Goal: Transaction & Acquisition: Purchase product/service

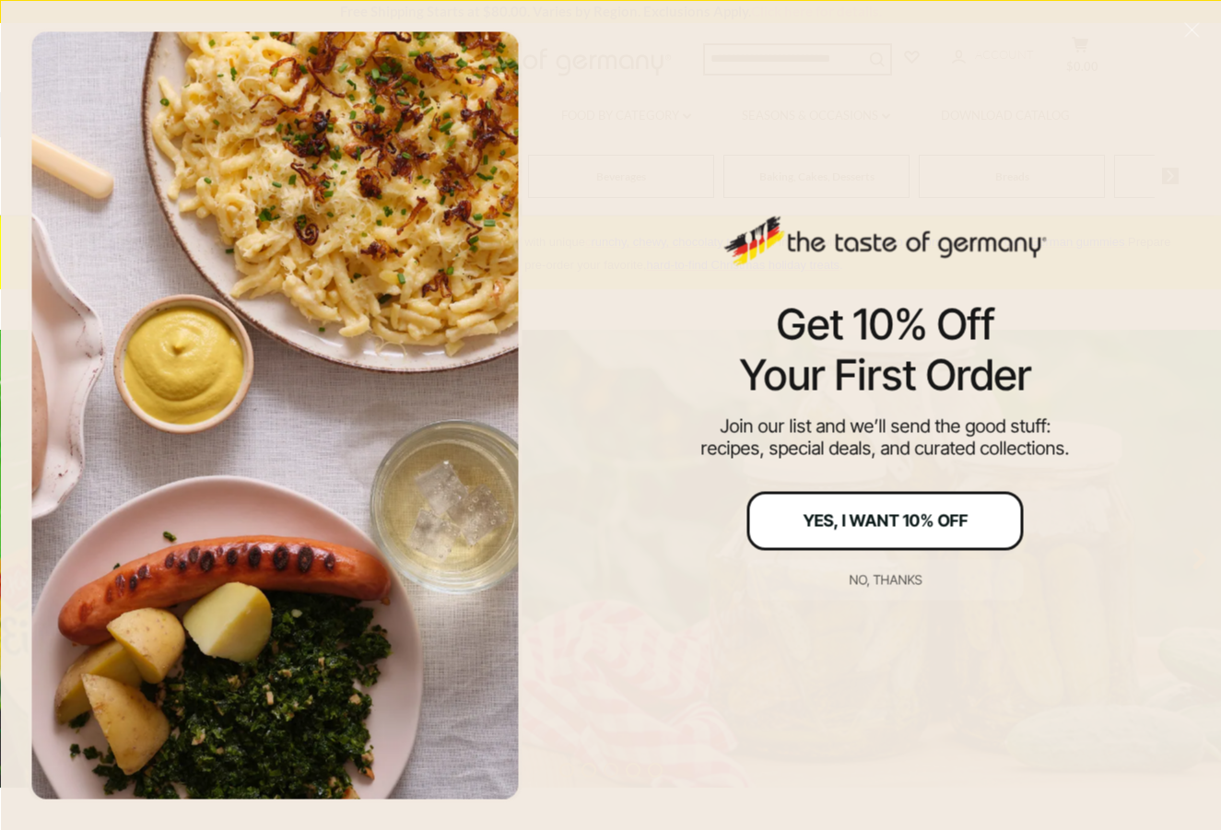
click at [890, 512] on div "Yes, I Want 10% Off" at bounding box center [884, 520] width 165 height 17
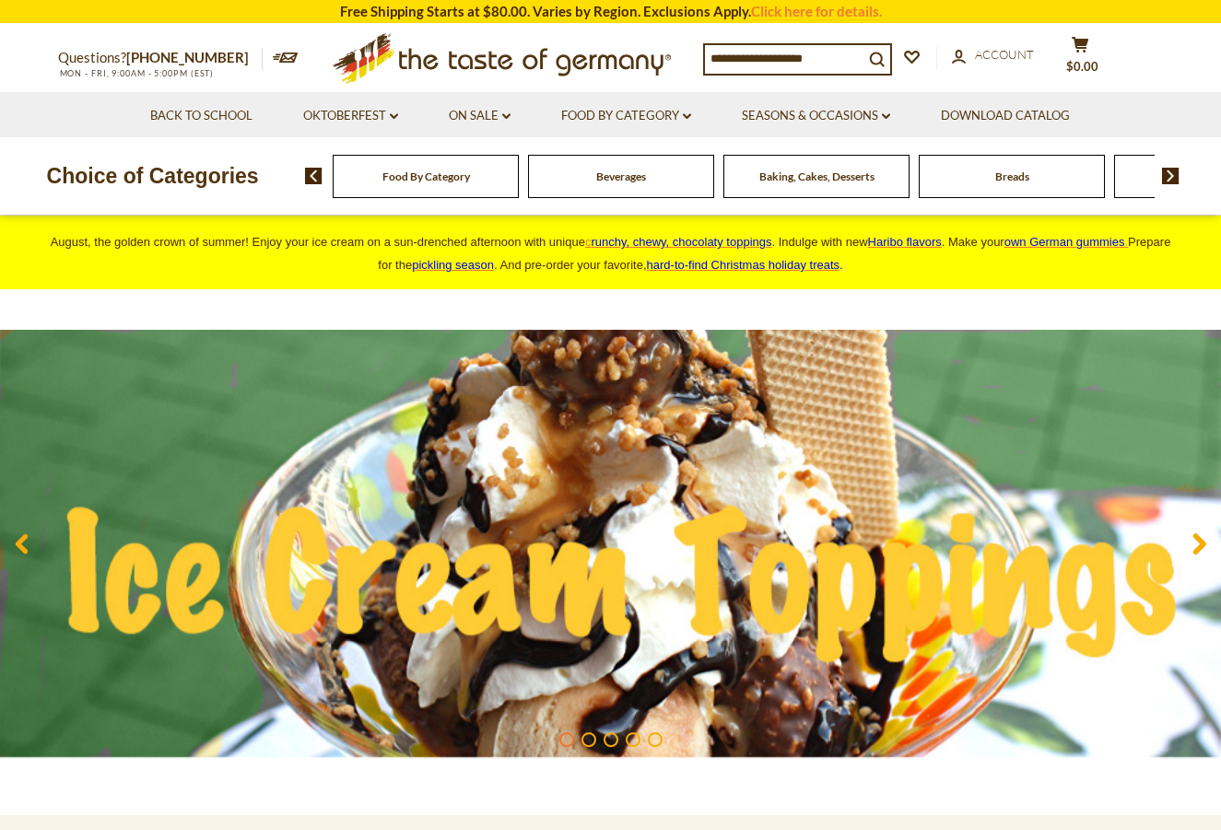
click at [750, 48] on input at bounding box center [784, 58] width 158 height 26
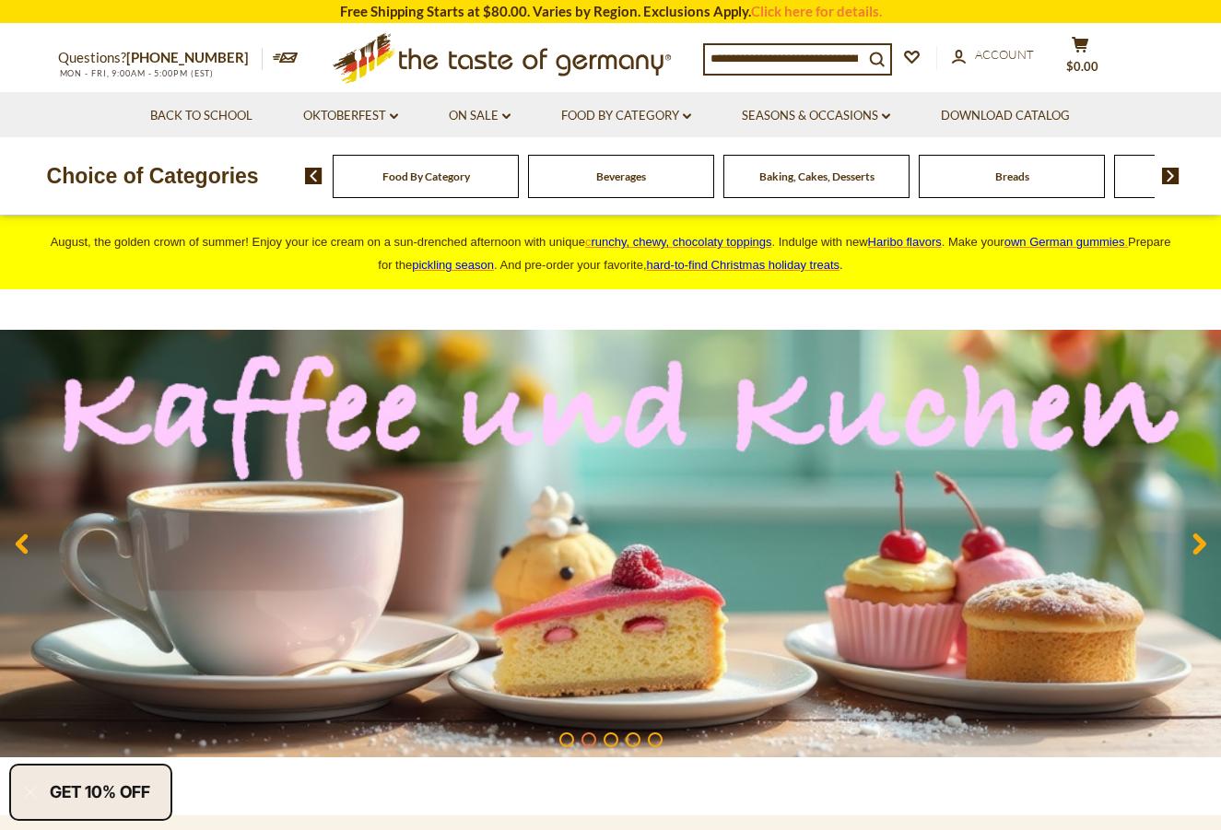
click at [822, 62] on input at bounding box center [784, 58] width 158 height 26
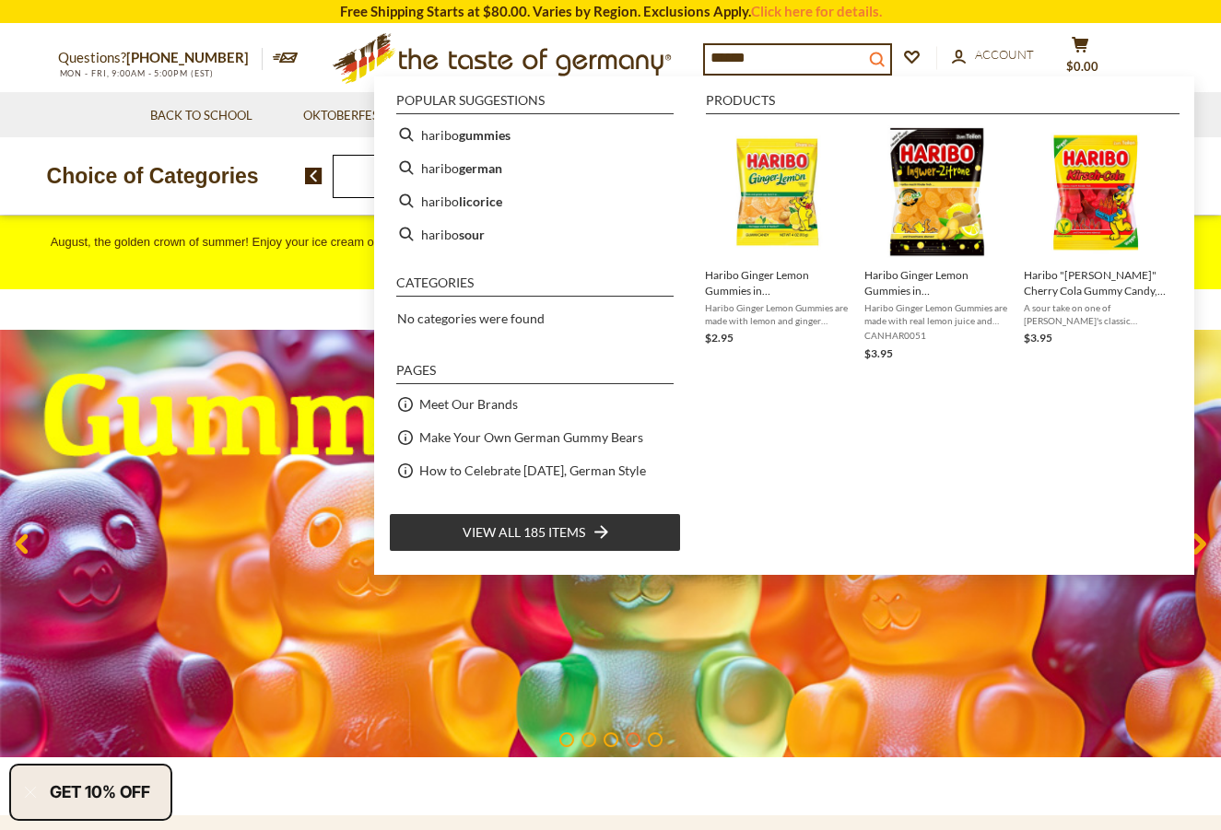
type input "******"
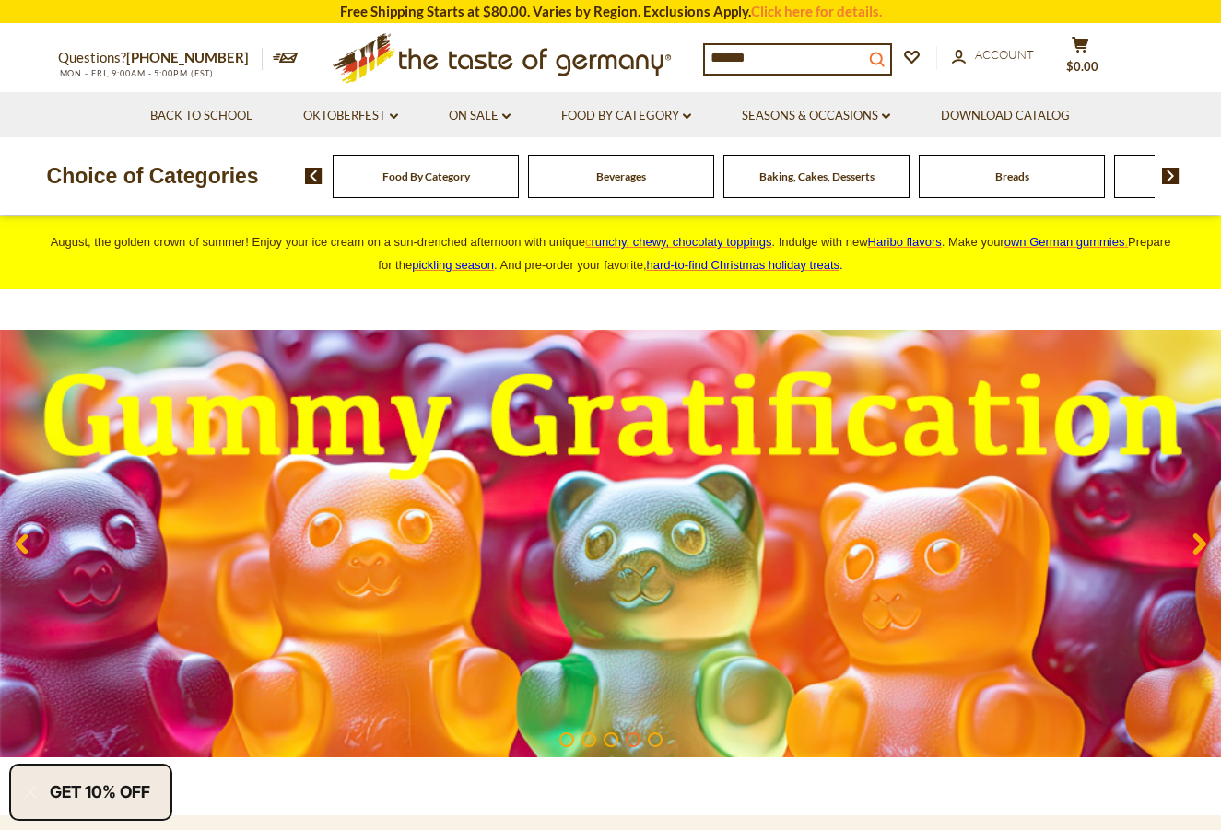
click at [884, 53] on icon "submit" at bounding box center [876, 59] width 15 height 15
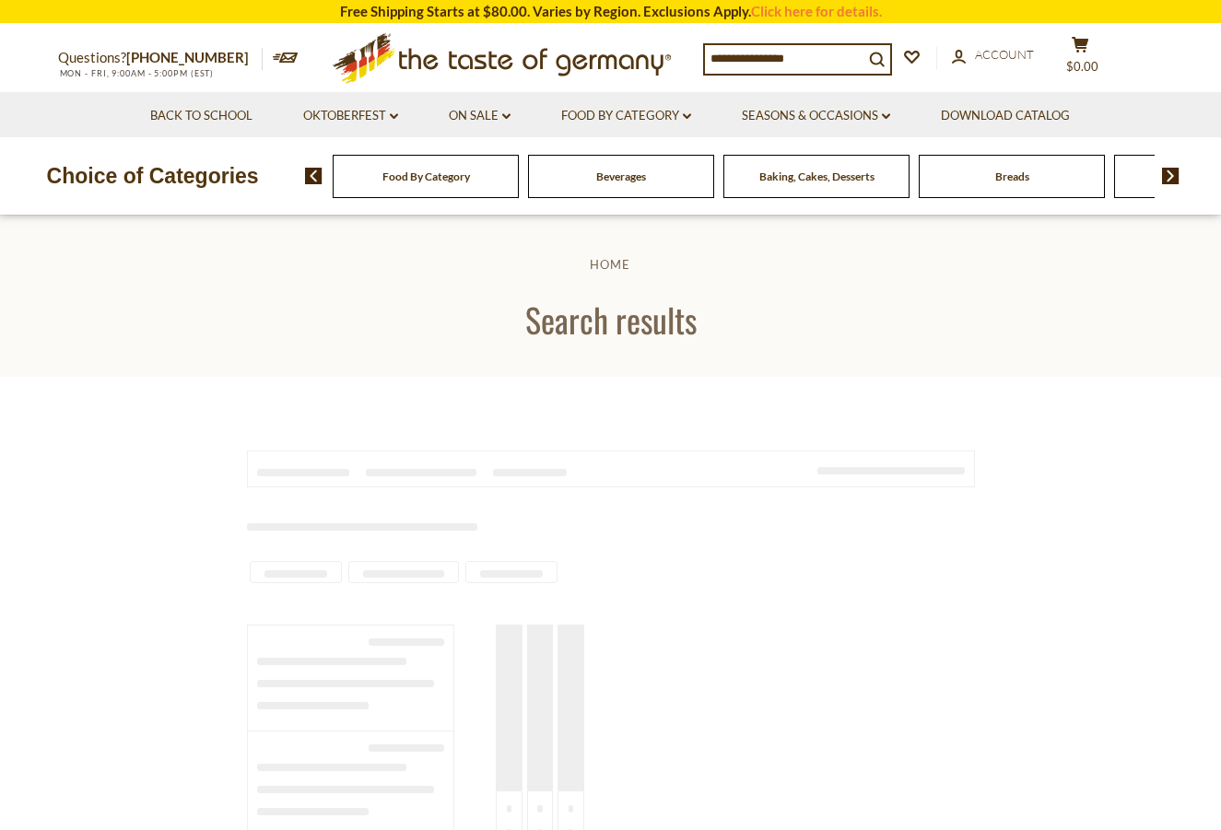
type input "******"
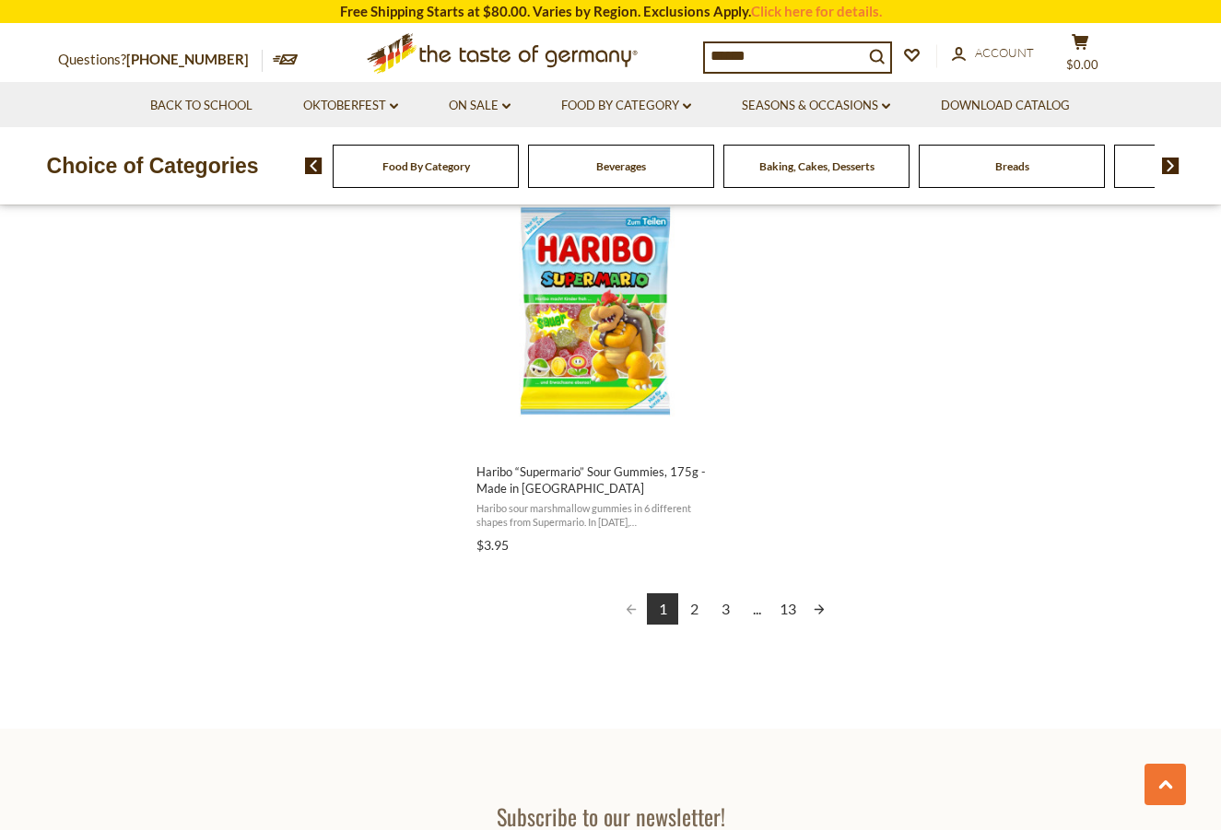
scroll to position [3225, 0]
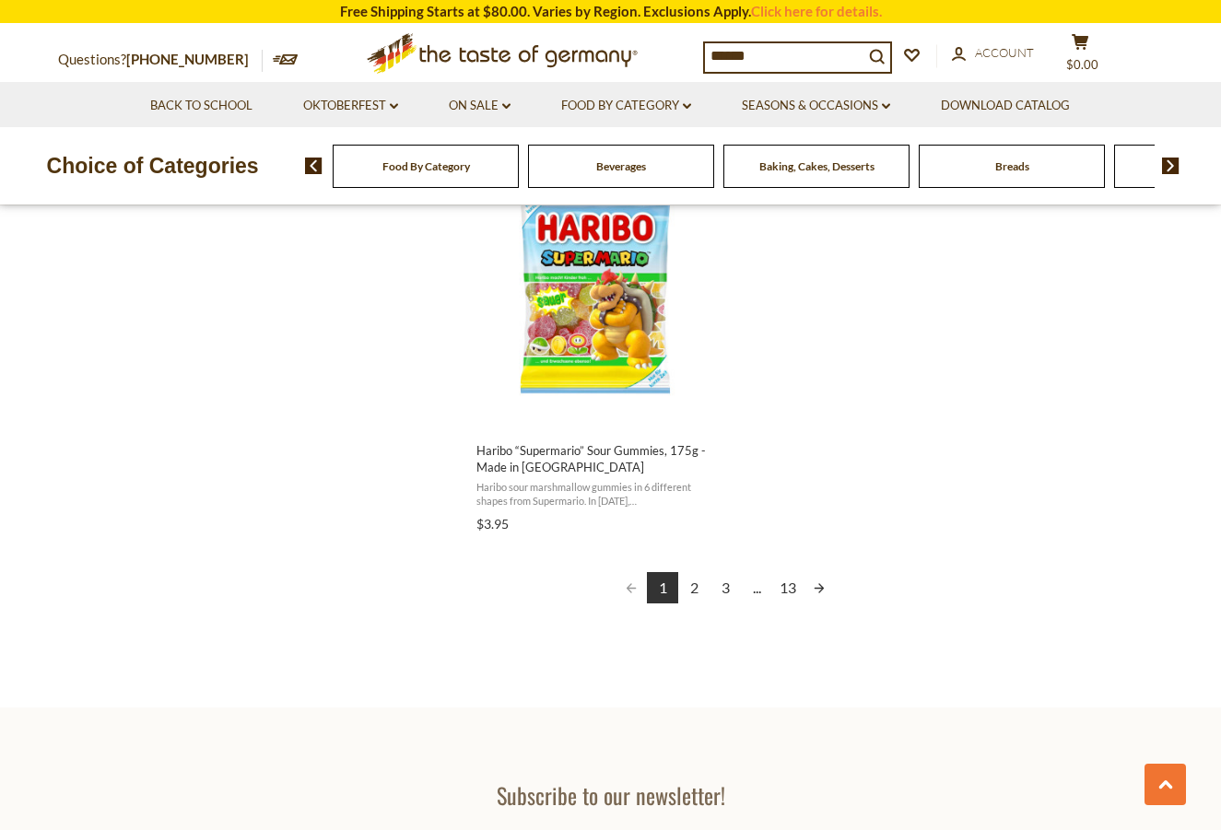
click at [818, 585] on link "Next page" at bounding box center [818, 587] width 31 height 31
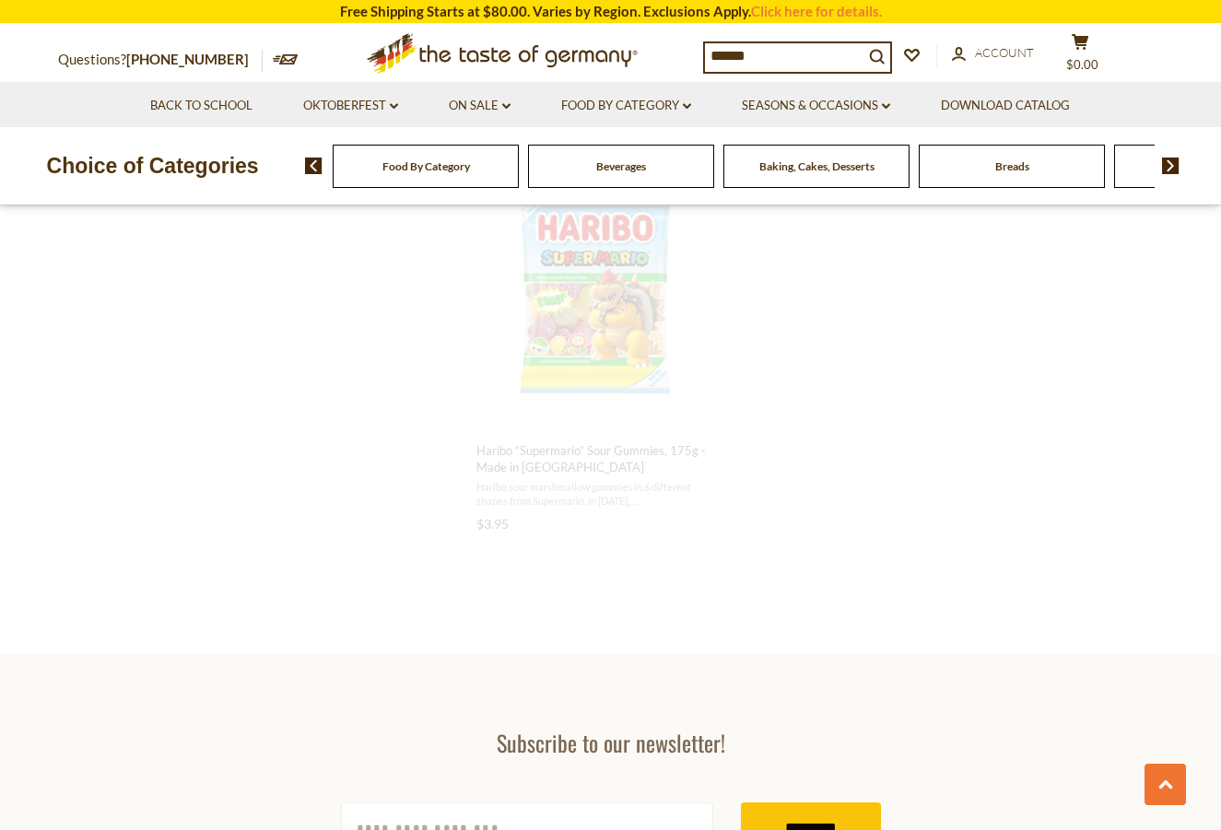
scroll to position [2796, 0]
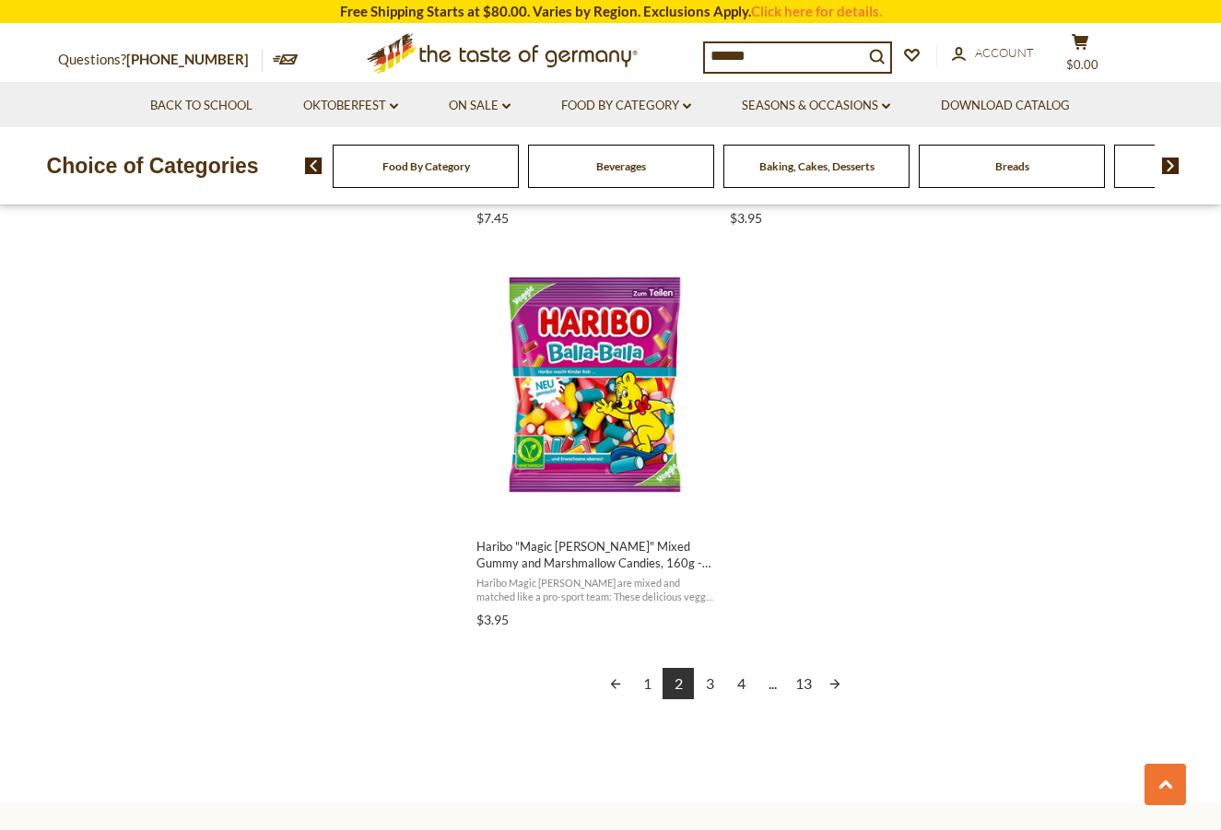
scroll to position [3132, 0]
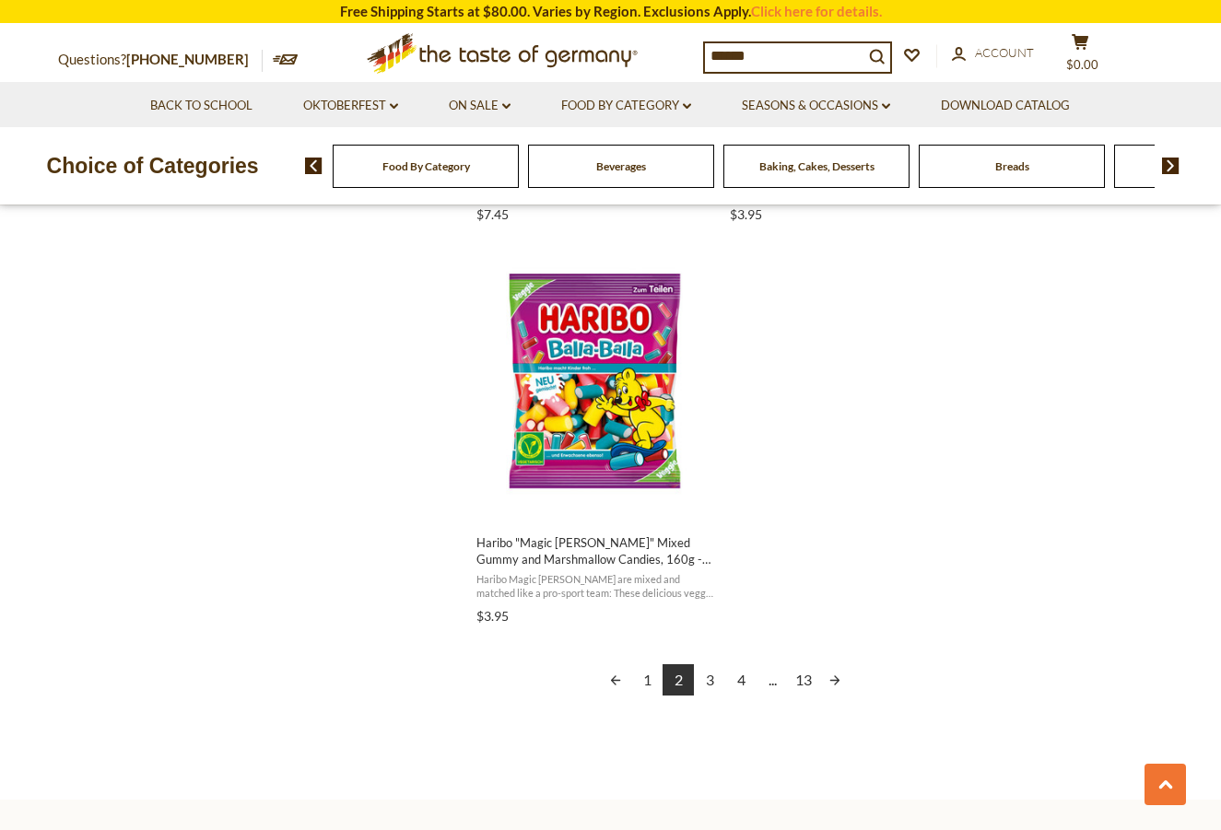
click at [829, 676] on link "Next page" at bounding box center [834, 679] width 31 height 31
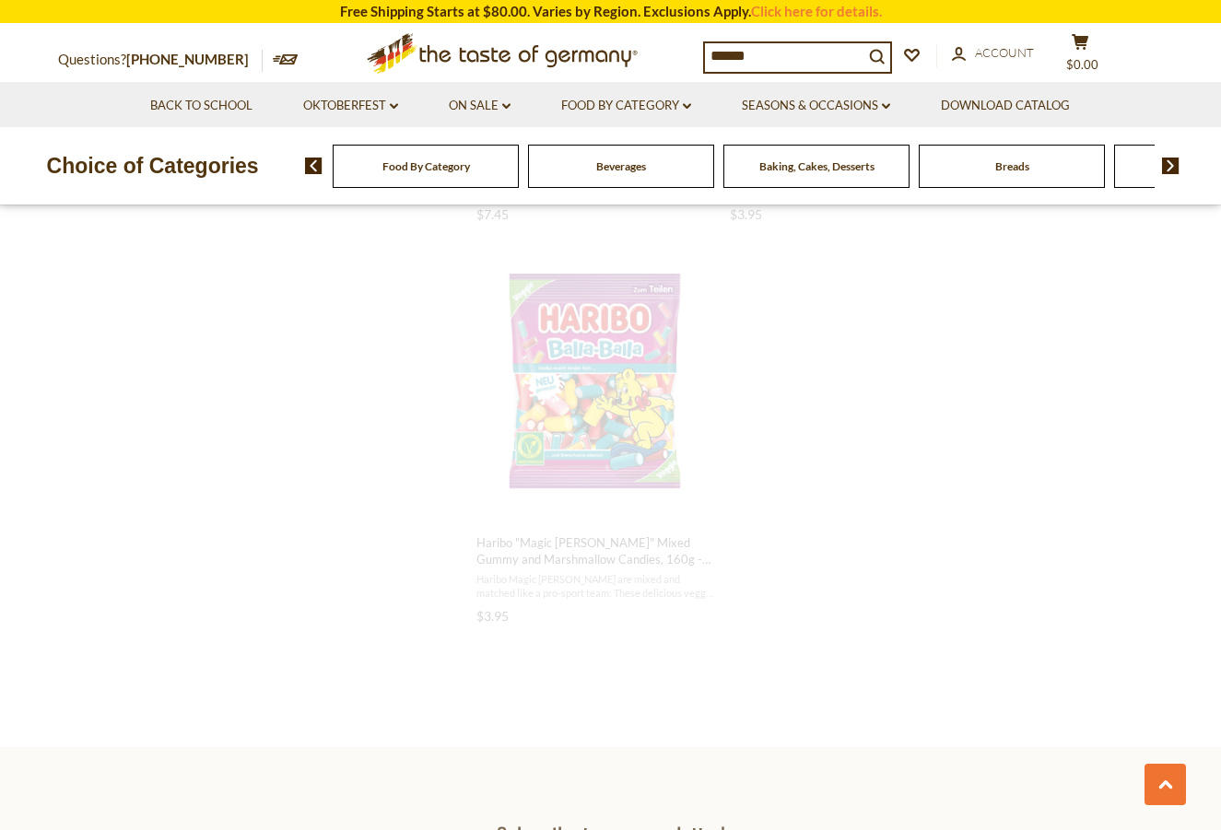
scroll to position [2555, 0]
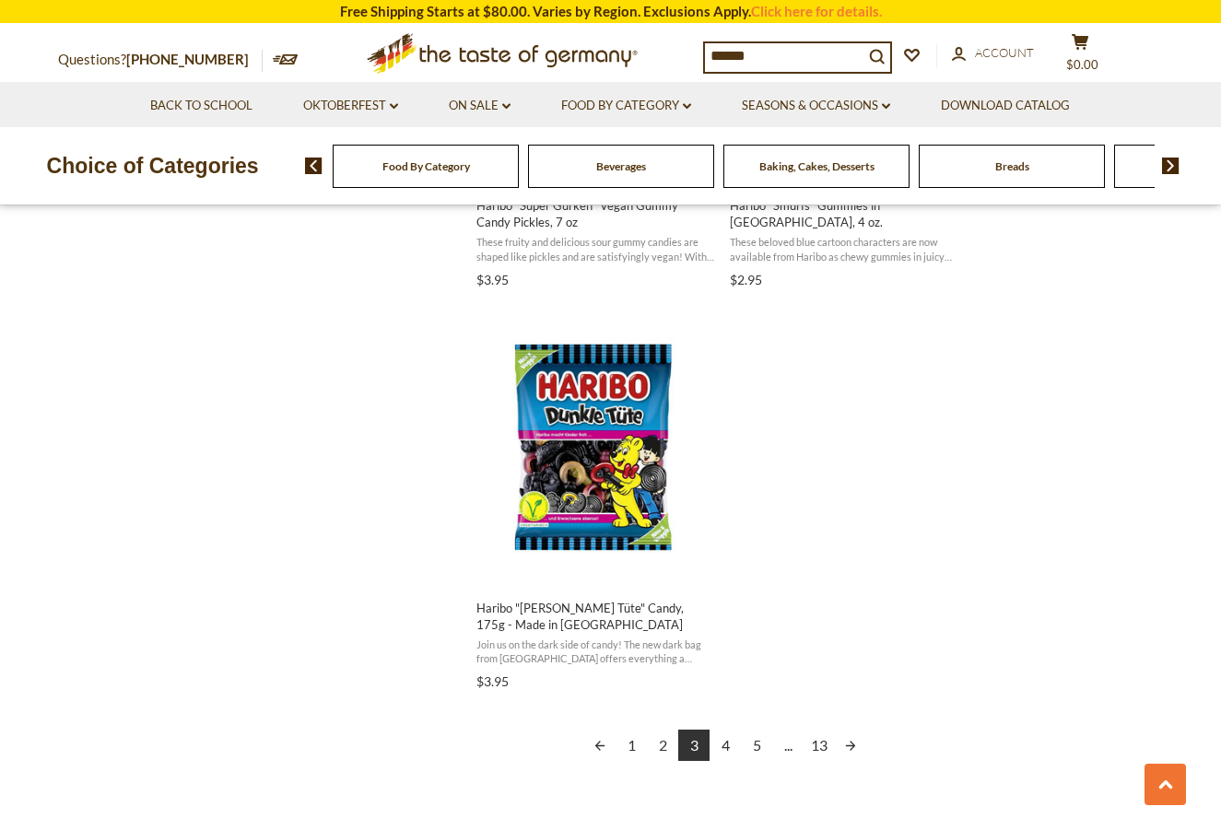
scroll to position [3132, 0]
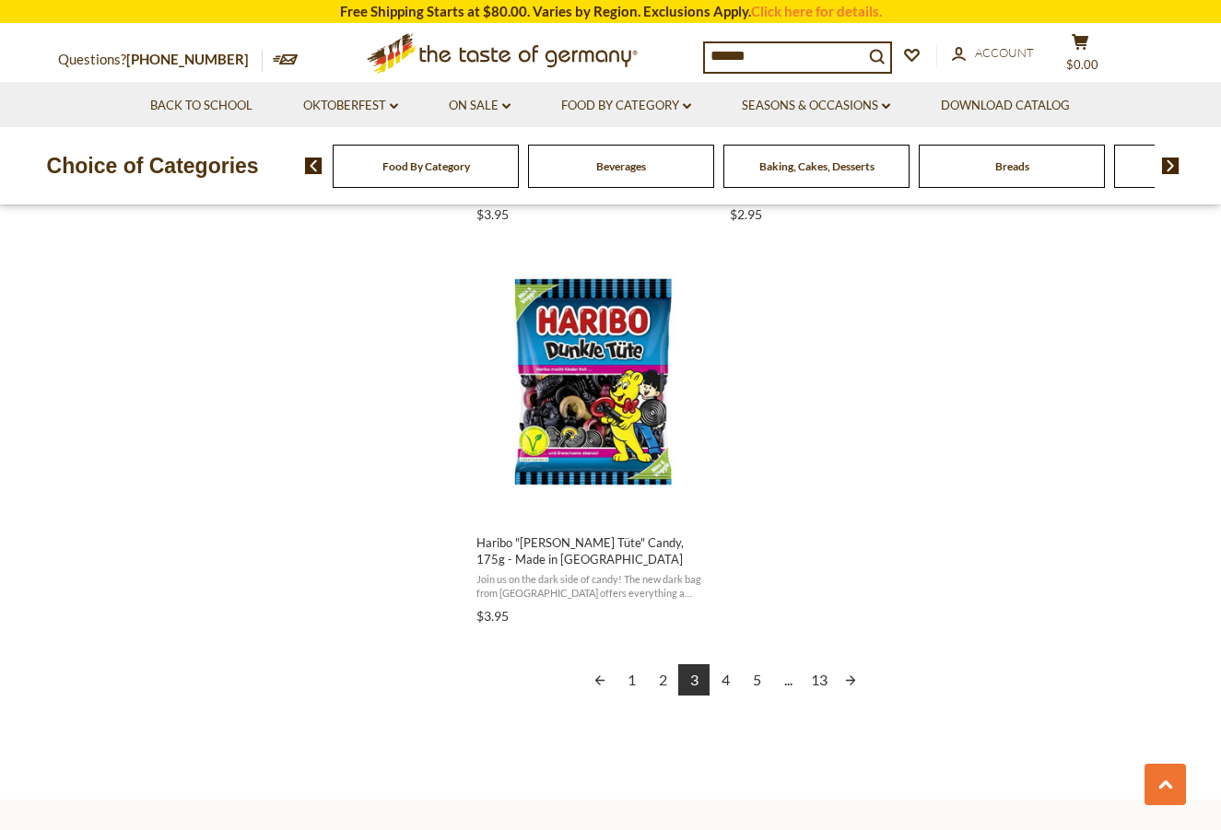
click at [854, 675] on link "Next page" at bounding box center [850, 679] width 31 height 31
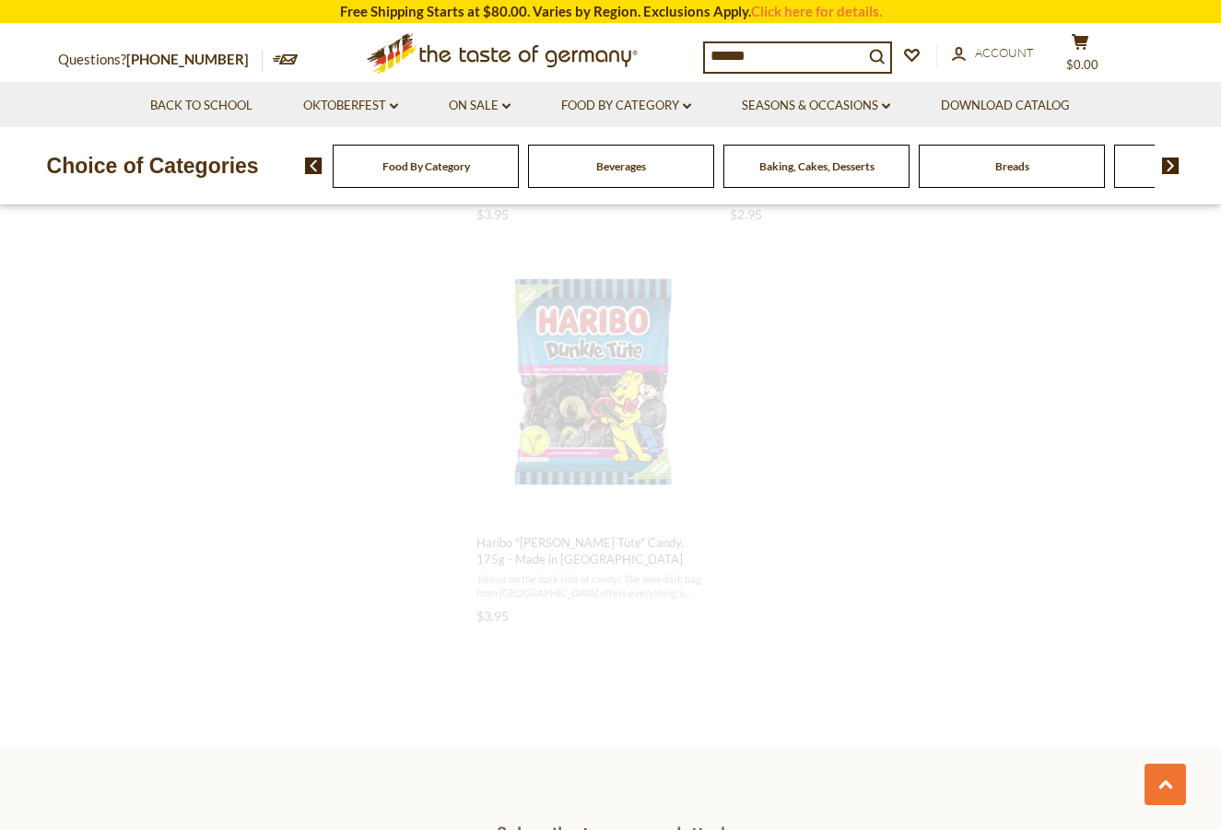
scroll to position [2593, 0]
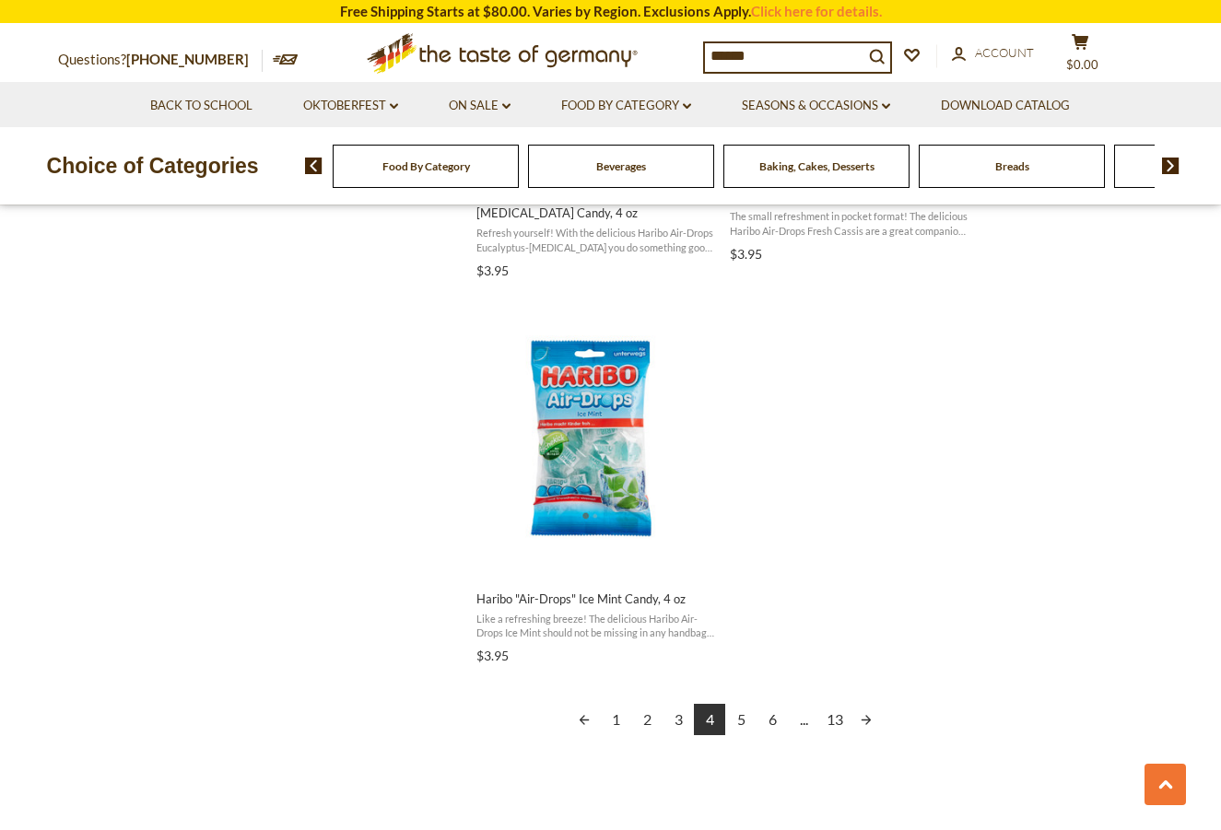
scroll to position [3317, 0]
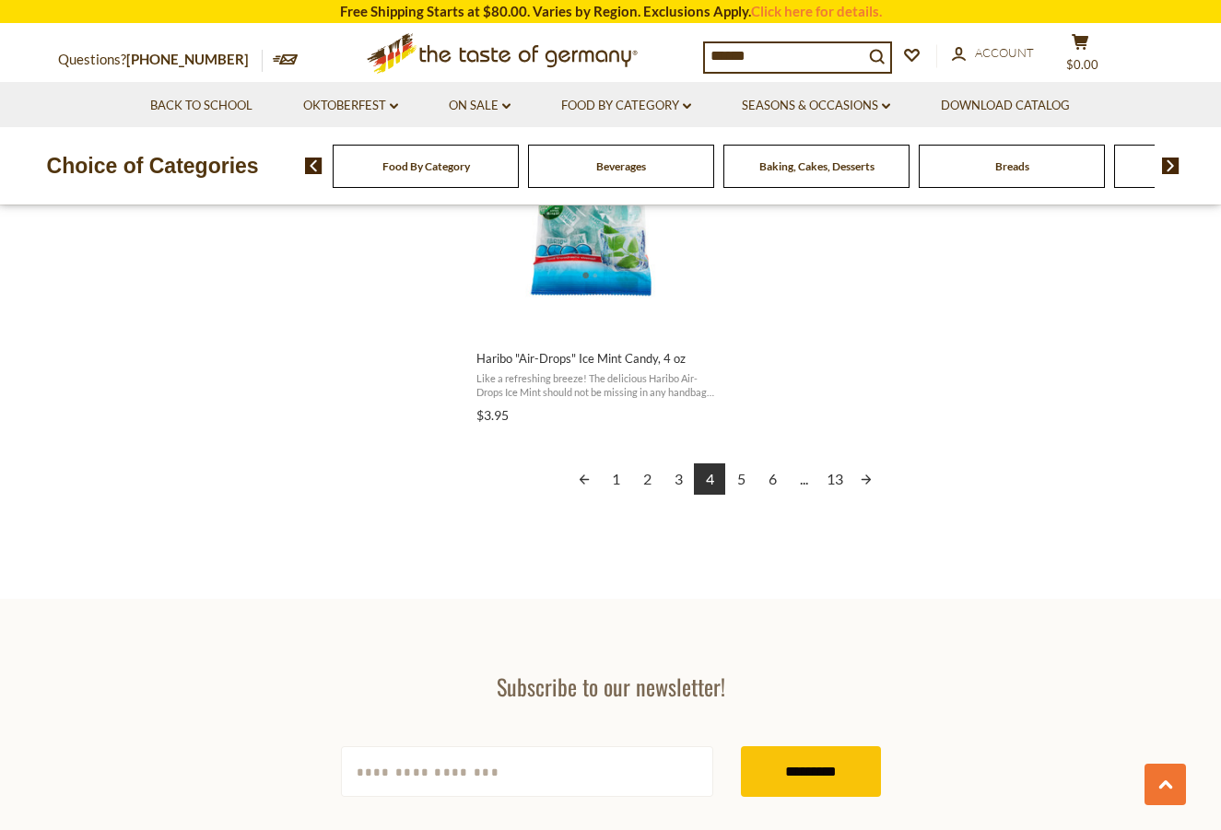
click at [870, 463] on link "Next page" at bounding box center [865, 478] width 31 height 31
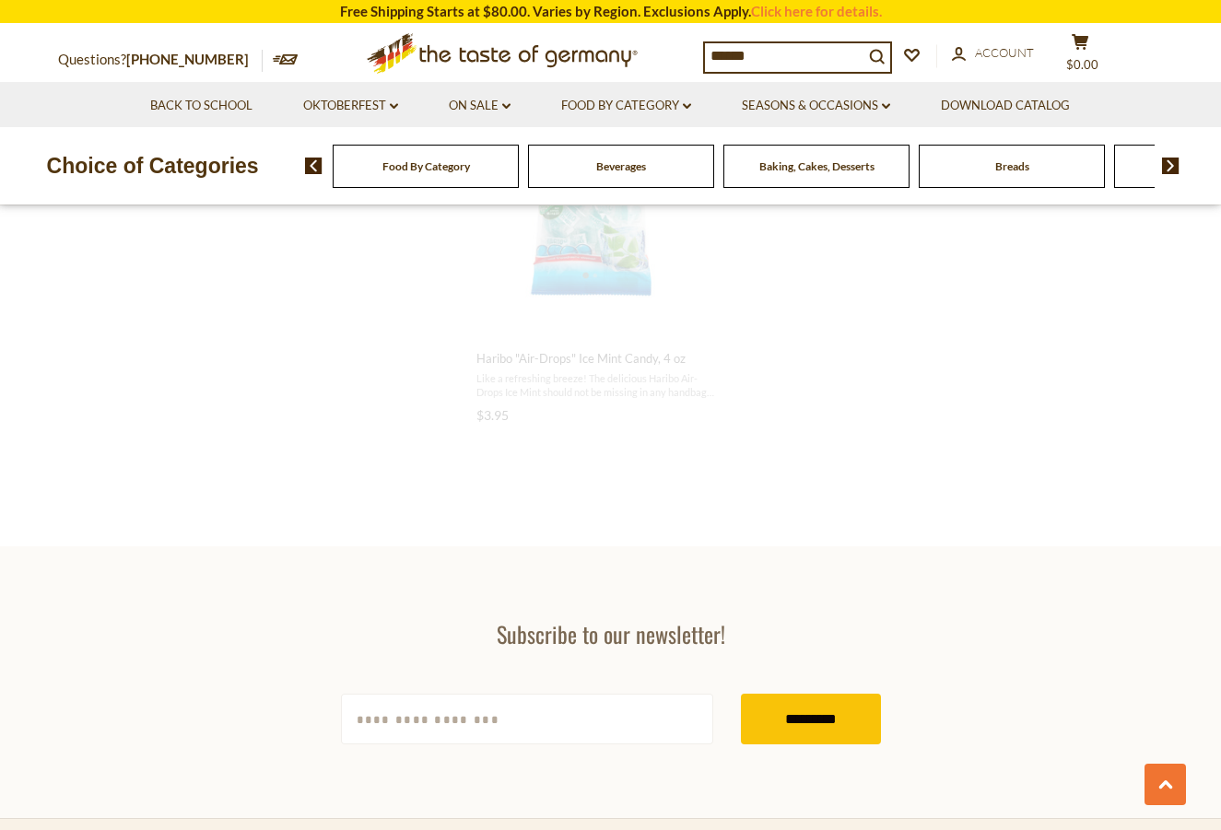
scroll to position [2784, 0]
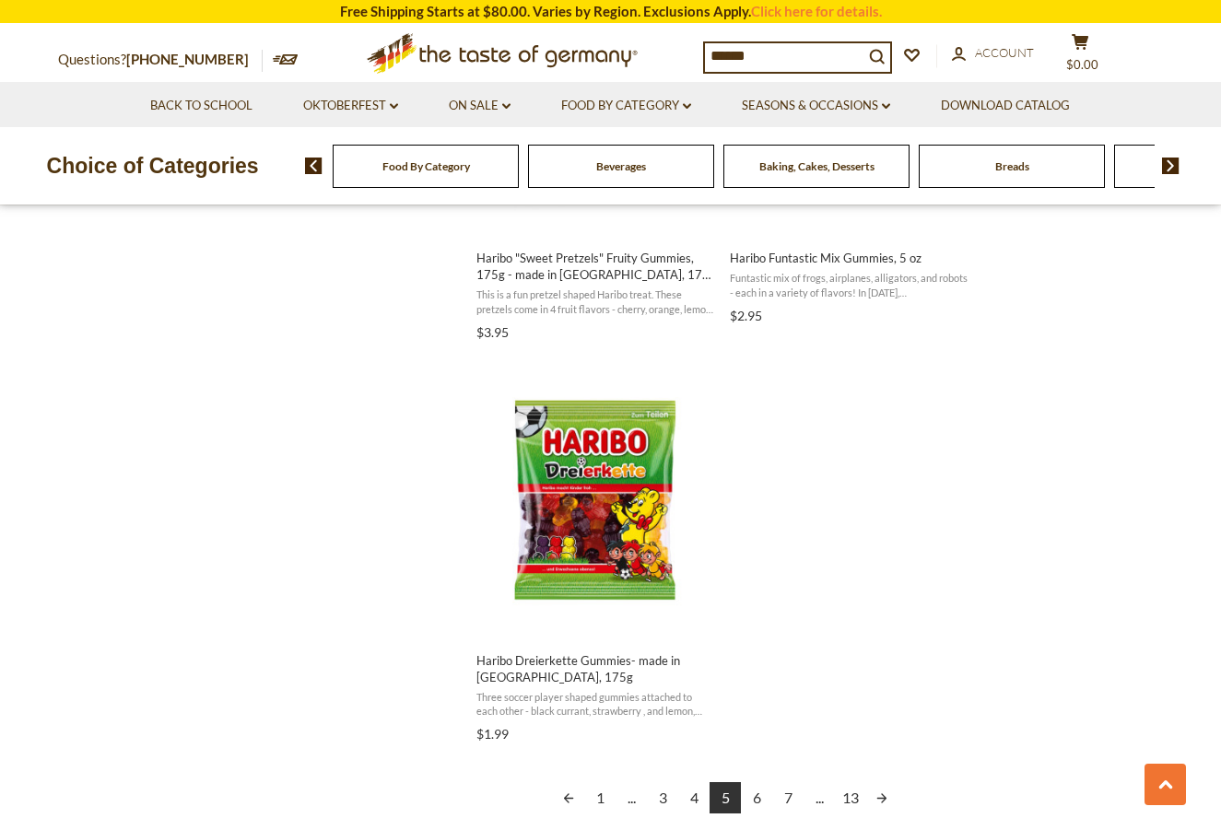
scroll to position [3225, 0]
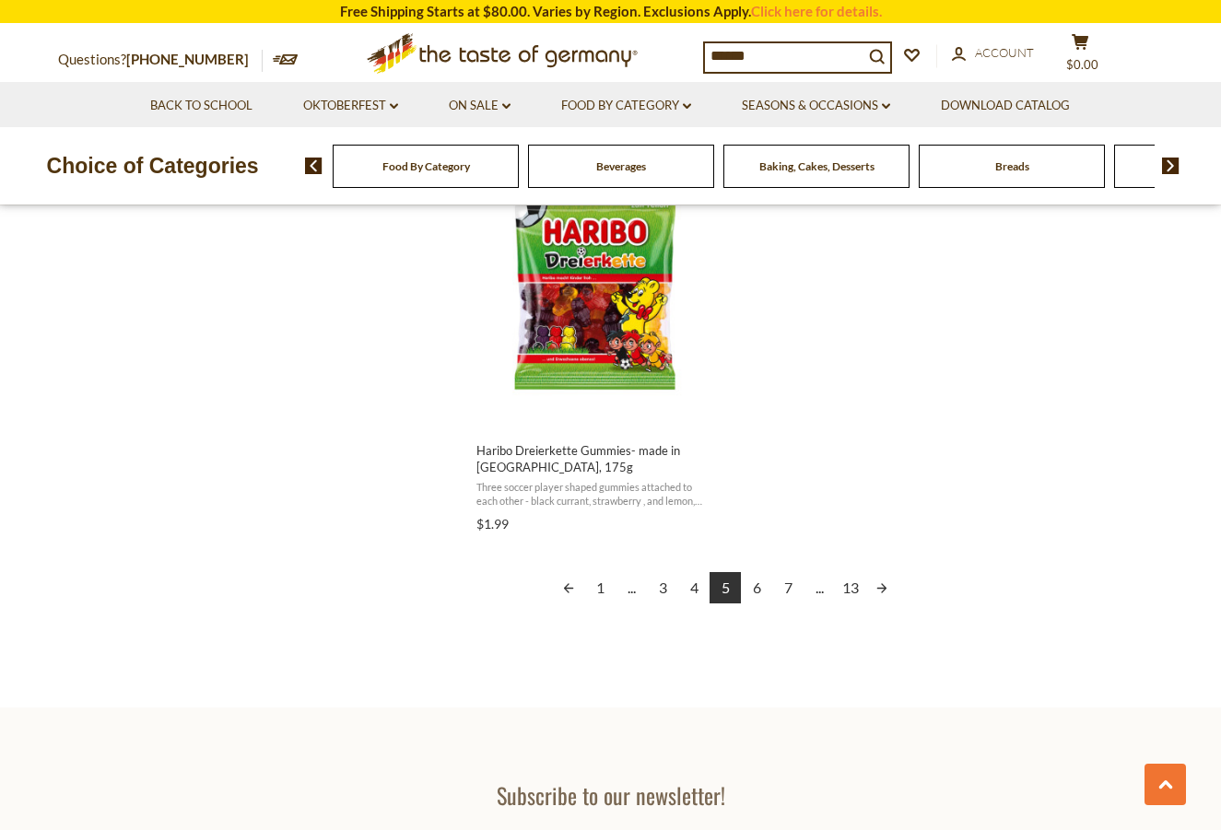
click at [883, 585] on link "Next page" at bounding box center [881, 587] width 31 height 31
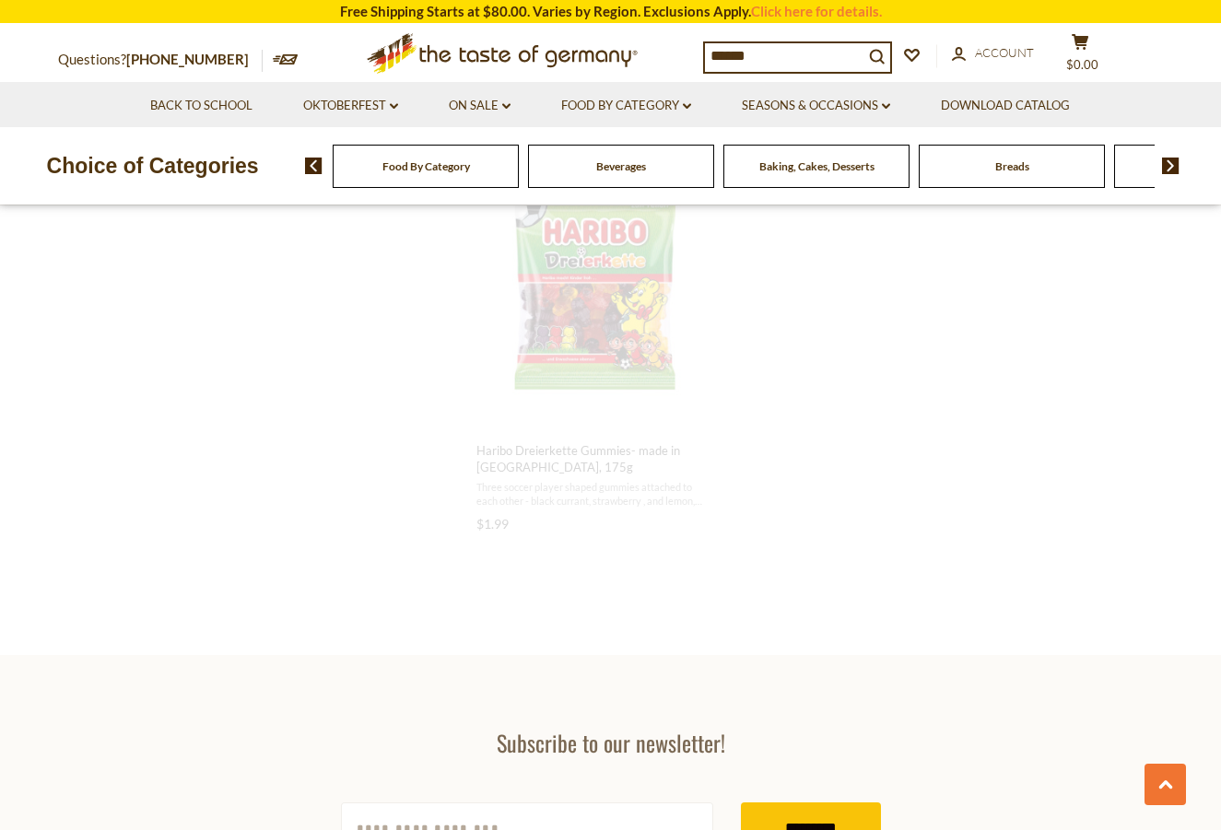
scroll to position [2678, 0]
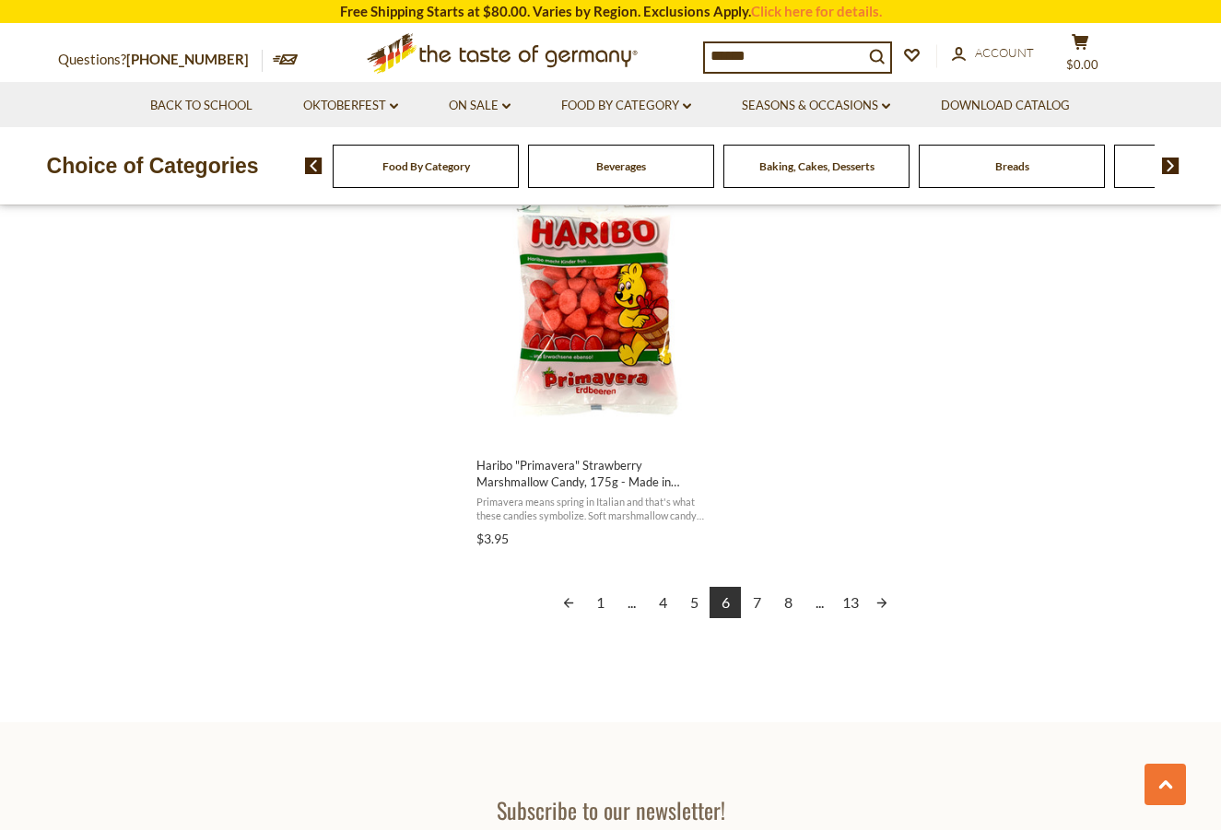
scroll to position [3225, 0]
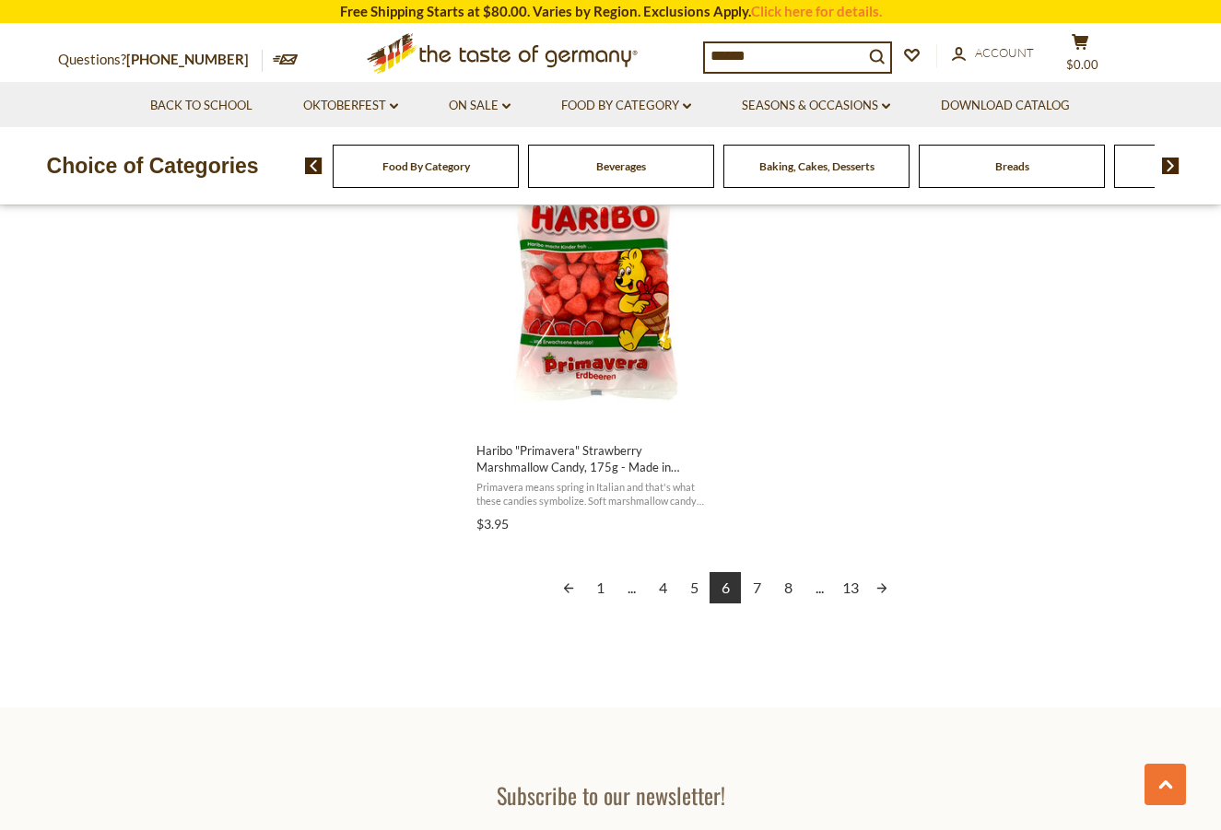
click at [882, 585] on link "Next page" at bounding box center [881, 587] width 31 height 31
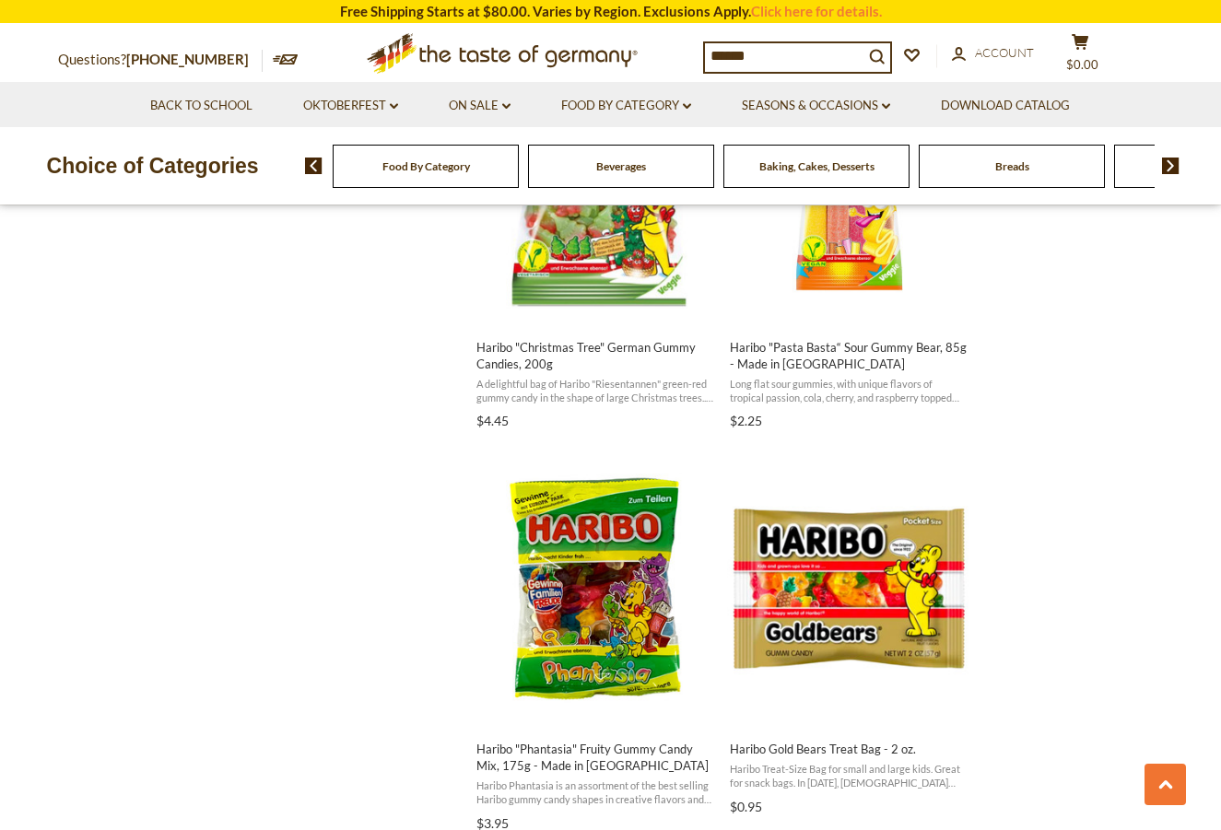
scroll to position [2211, 0]
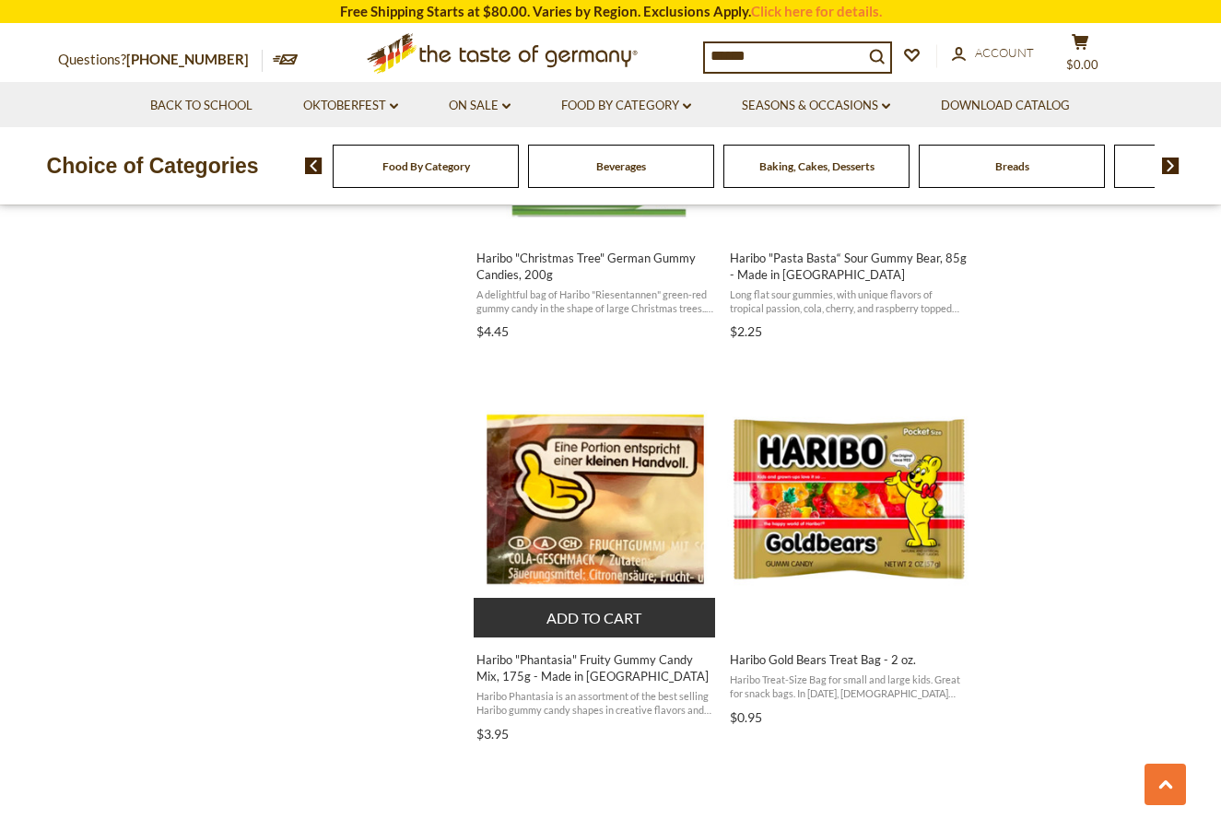
click at [570, 614] on button "Add to cart" at bounding box center [595, 618] width 242 height 40
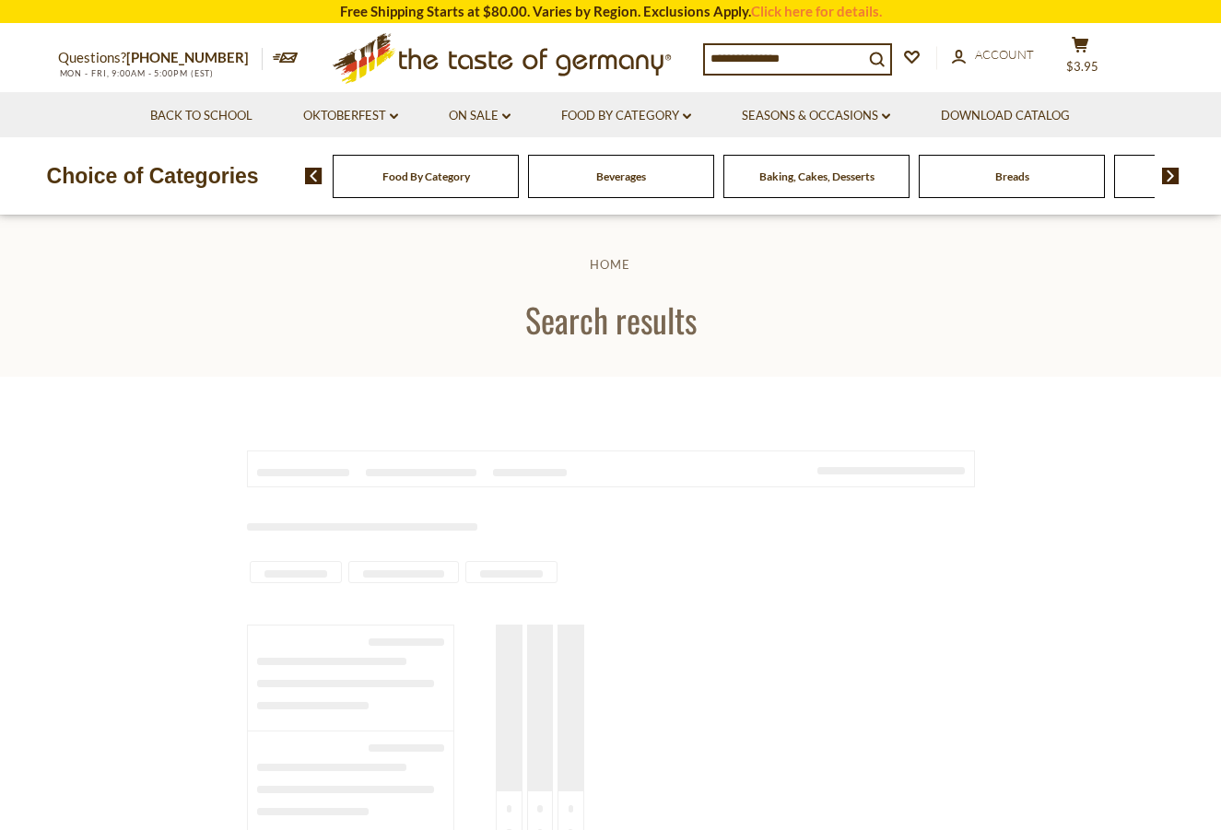
type input "******"
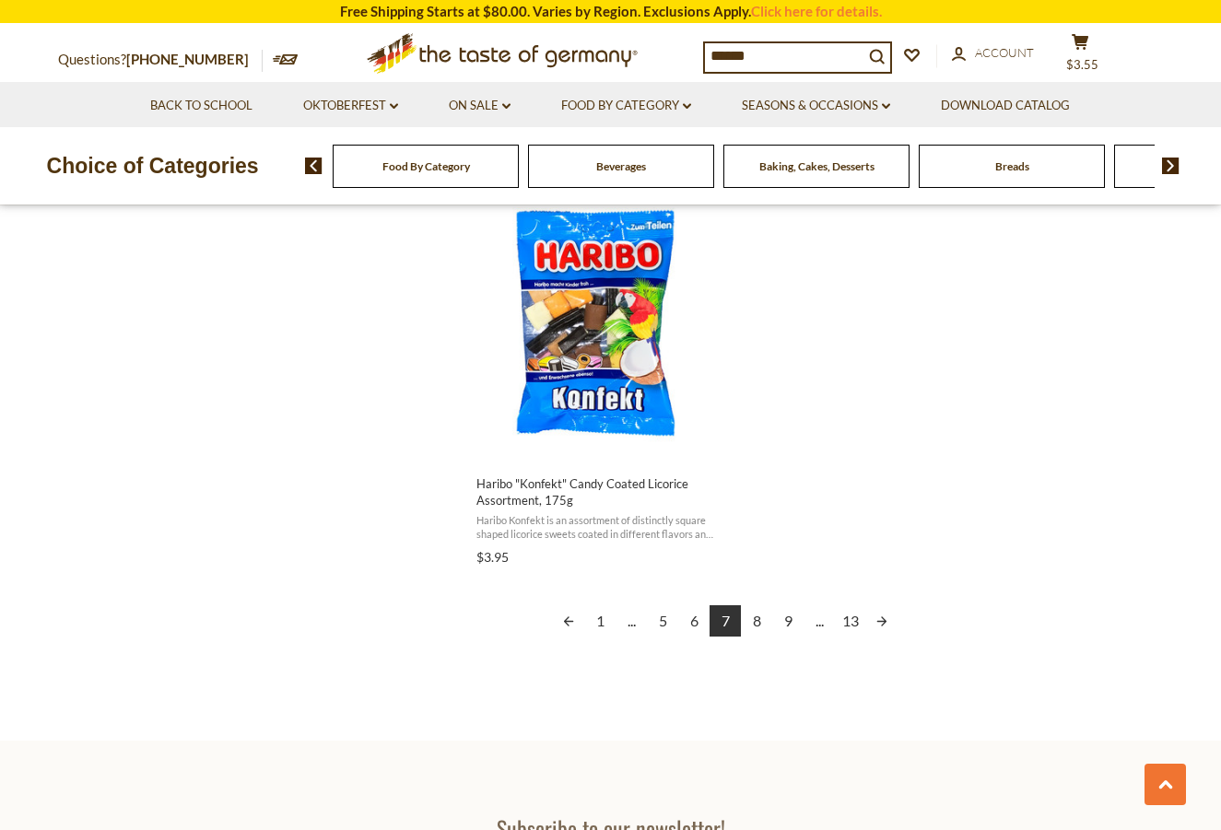
scroll to position [3409, 0]
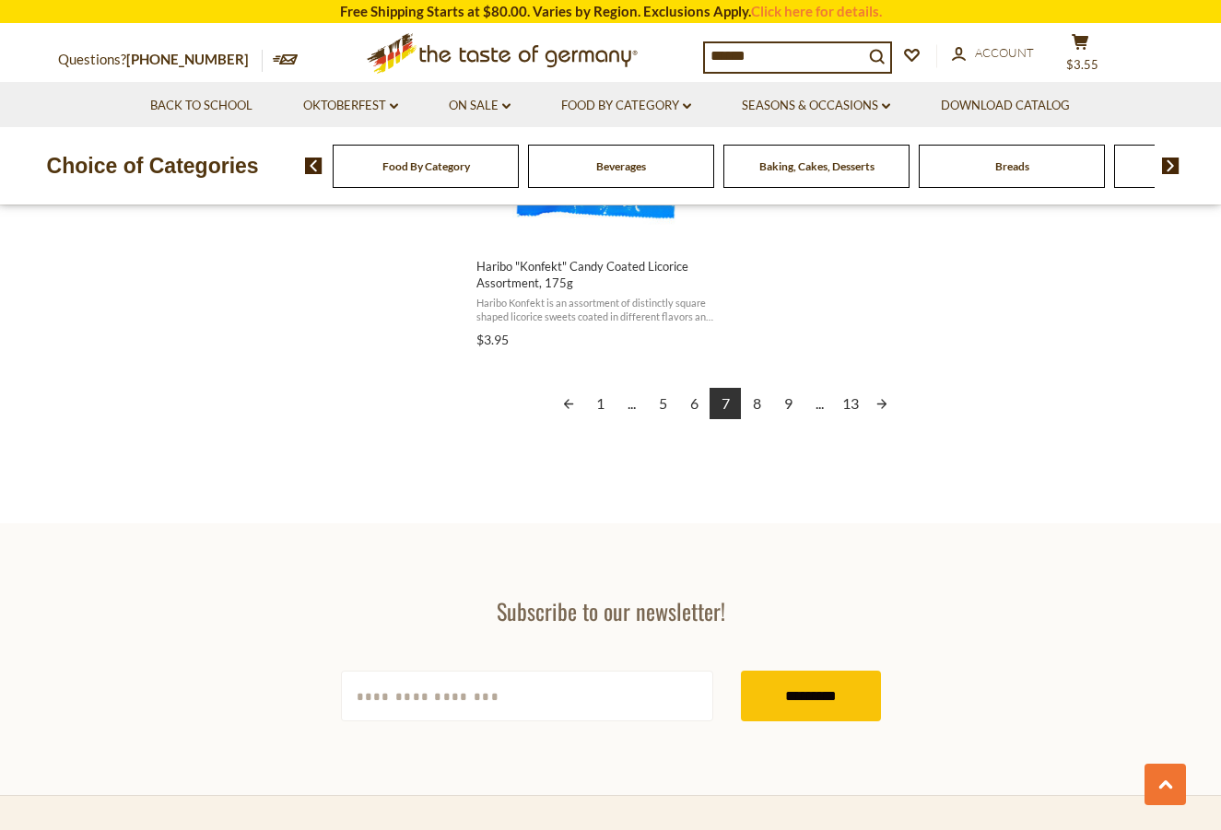
click at [881, 401] on link "Next page" at bounding box center [881, 403] width 31 height 31
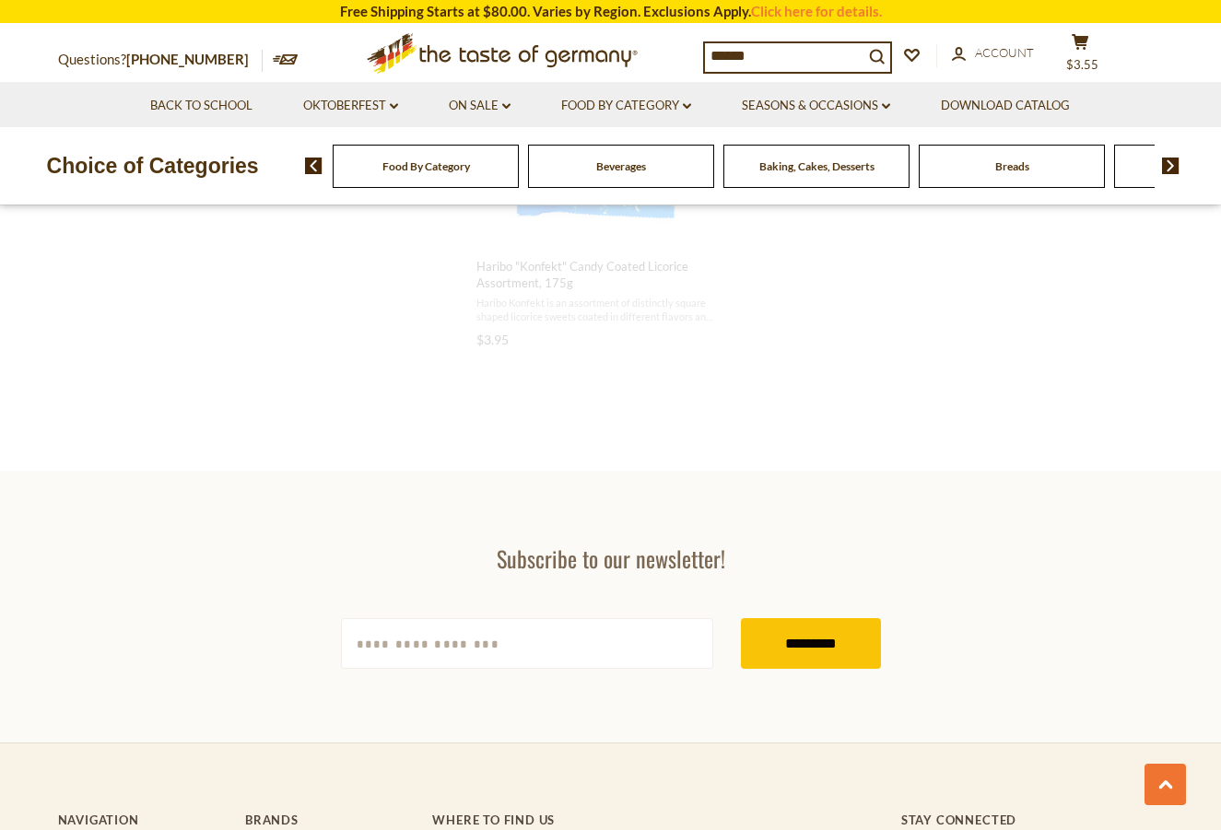
scroll to position [3067, 0]
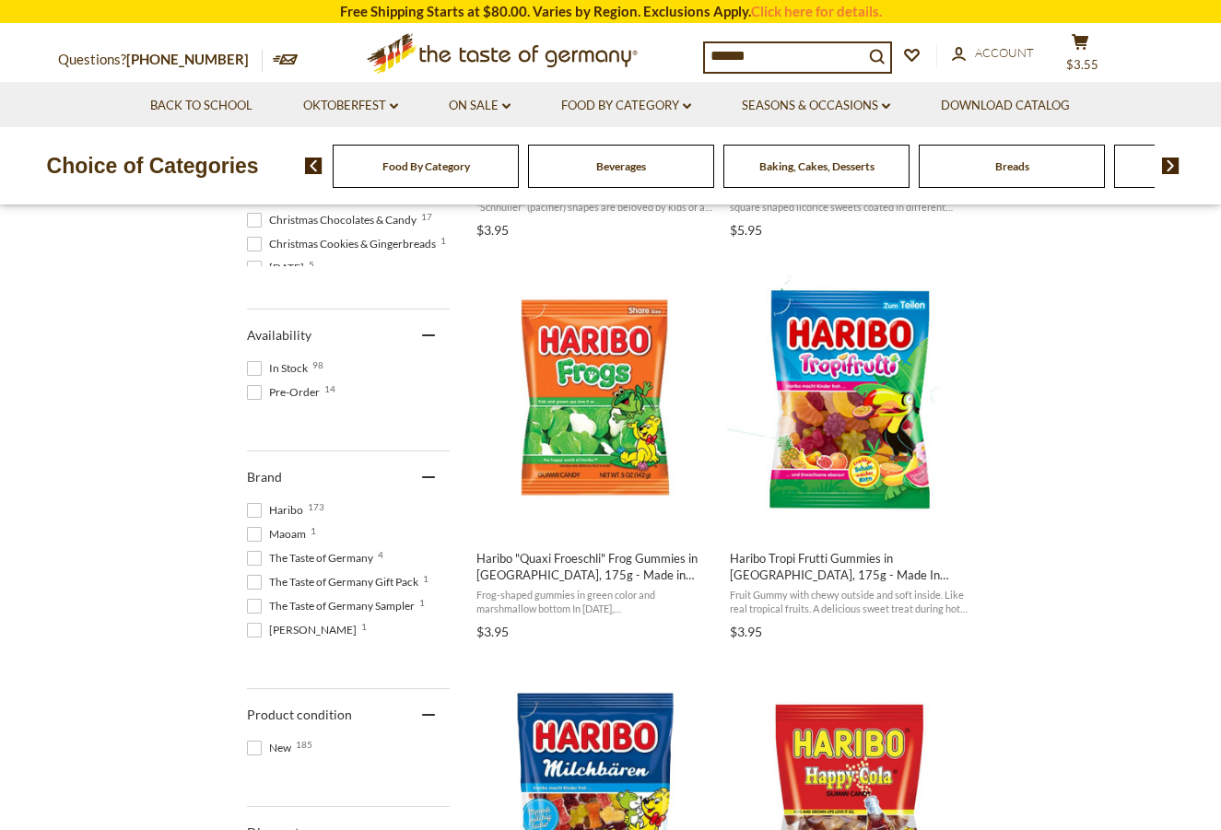
scroll to position [737, 0]
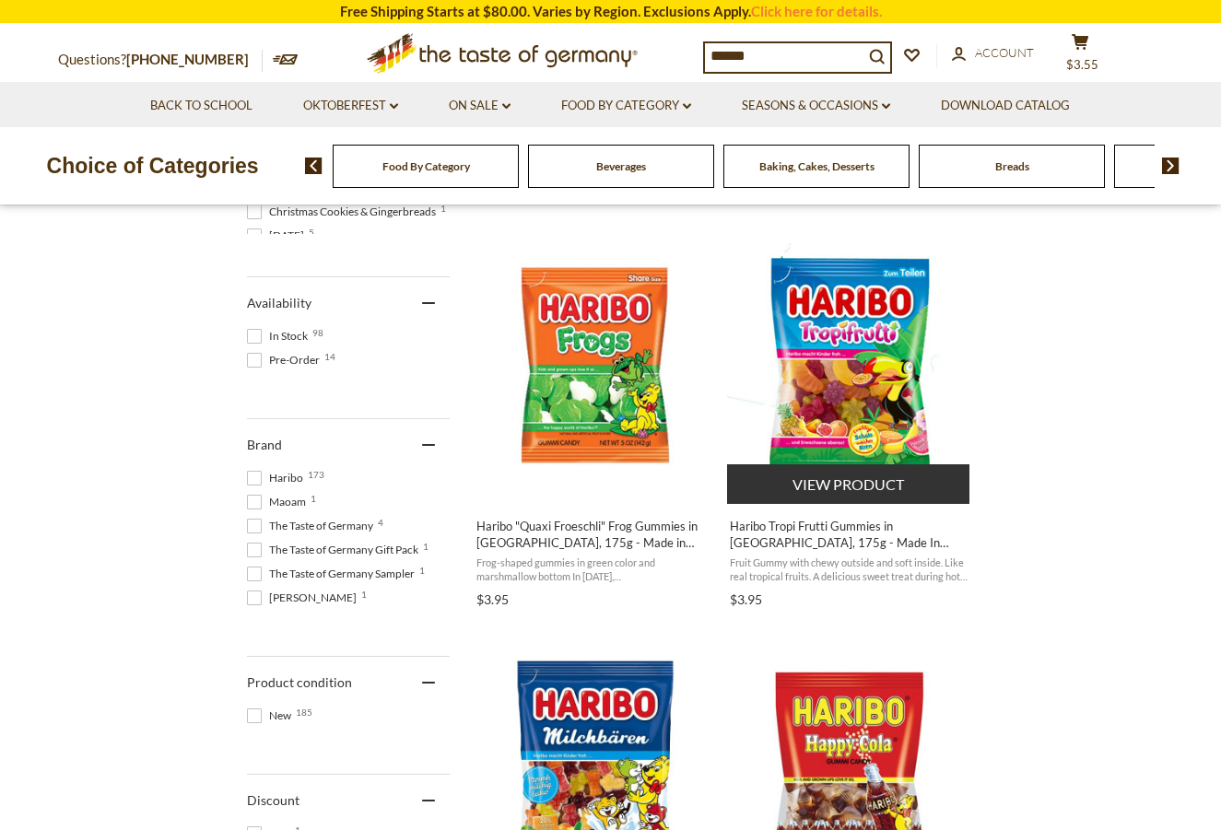
click at [859, 369] on img "Haribo Tropi Frutti Gummies in Bag, 175g - Made In Germany" at bounding box center [849, 365] width 244 height 244
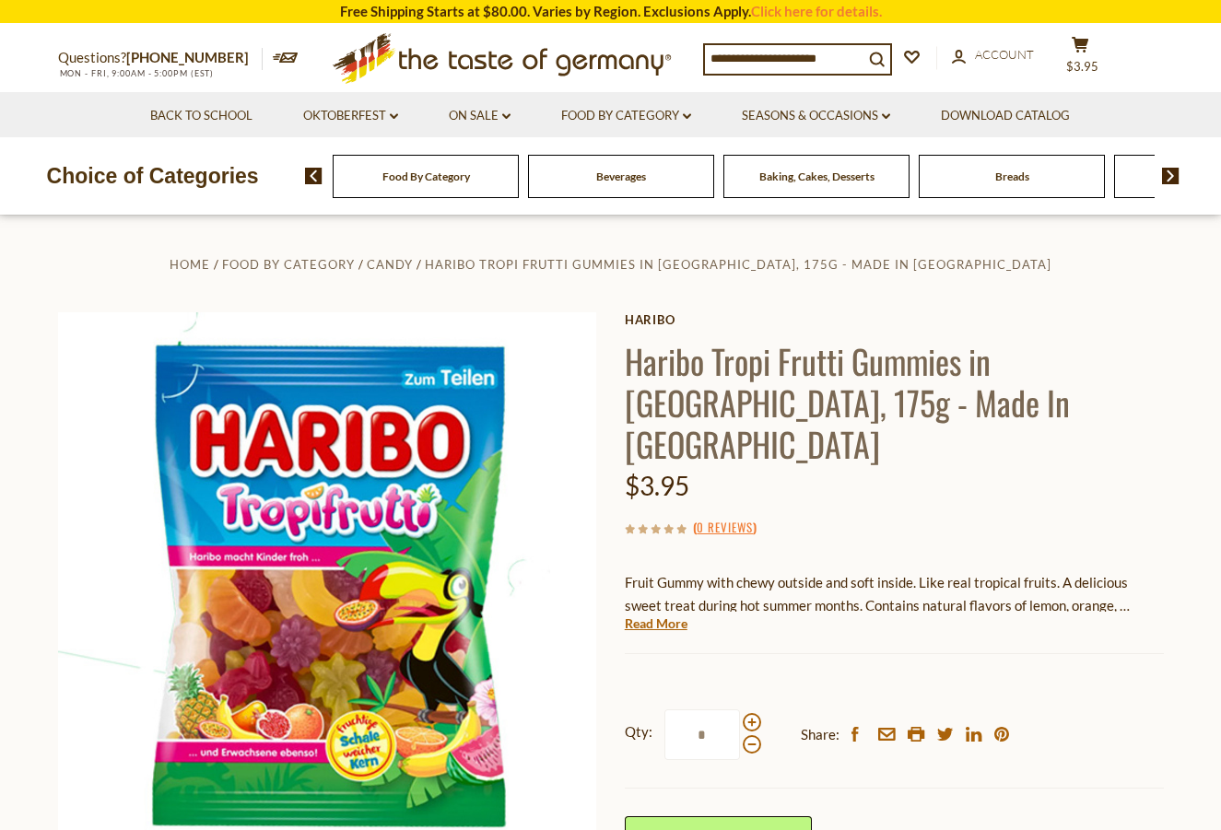
scroll to position [276, 0]
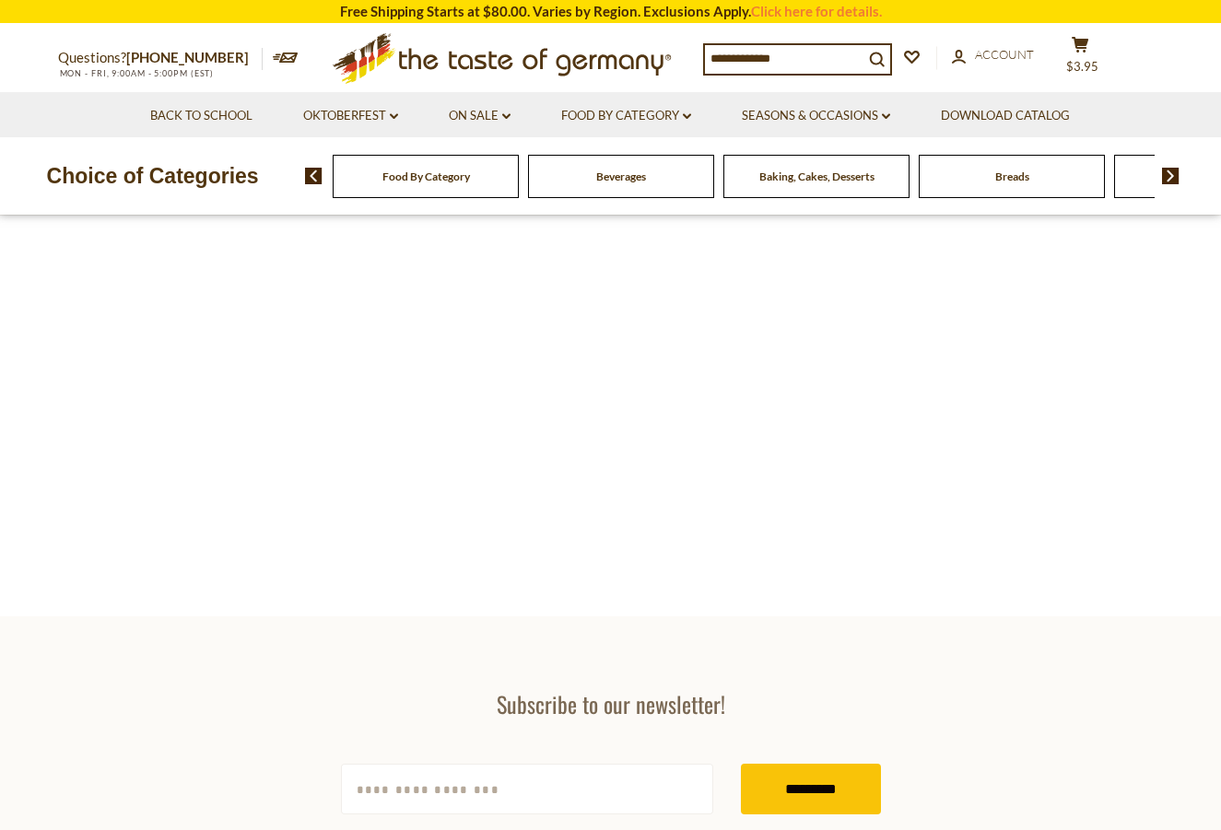
type input "******"
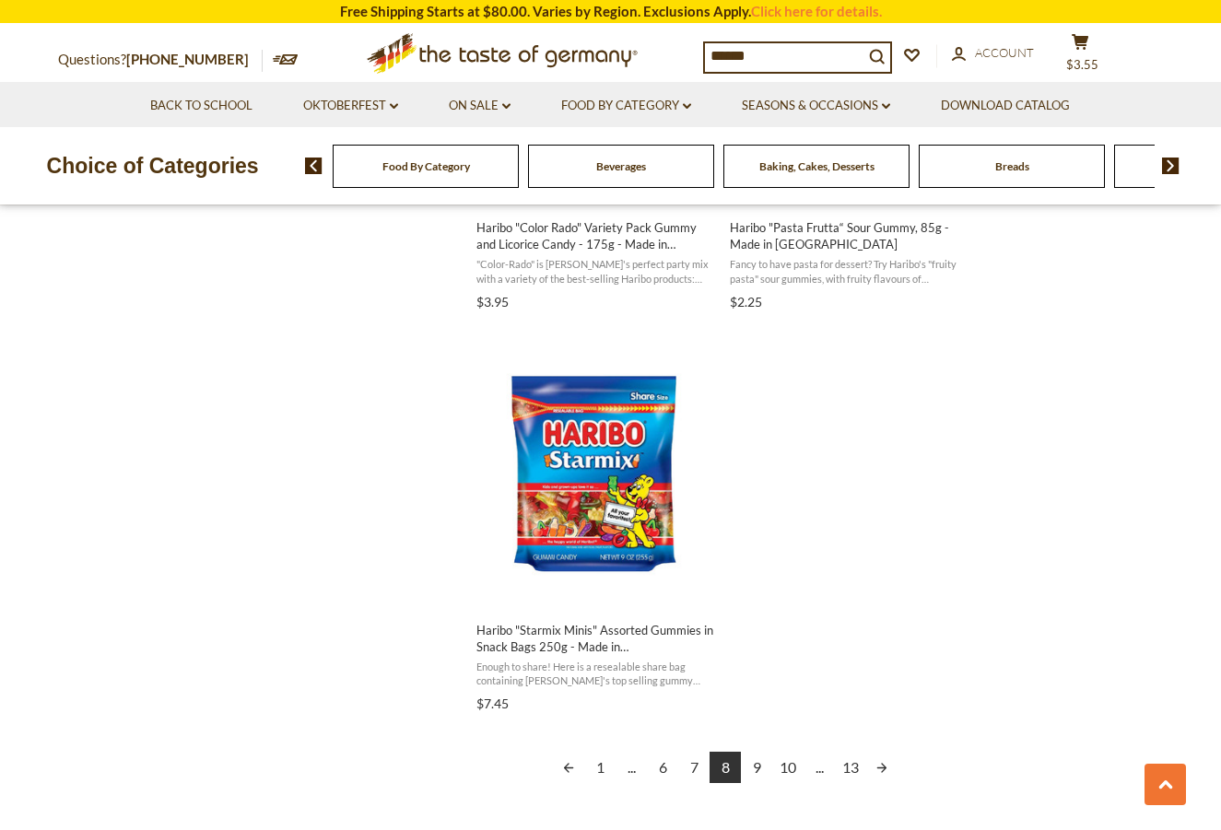
scroll to position [3132, 0]
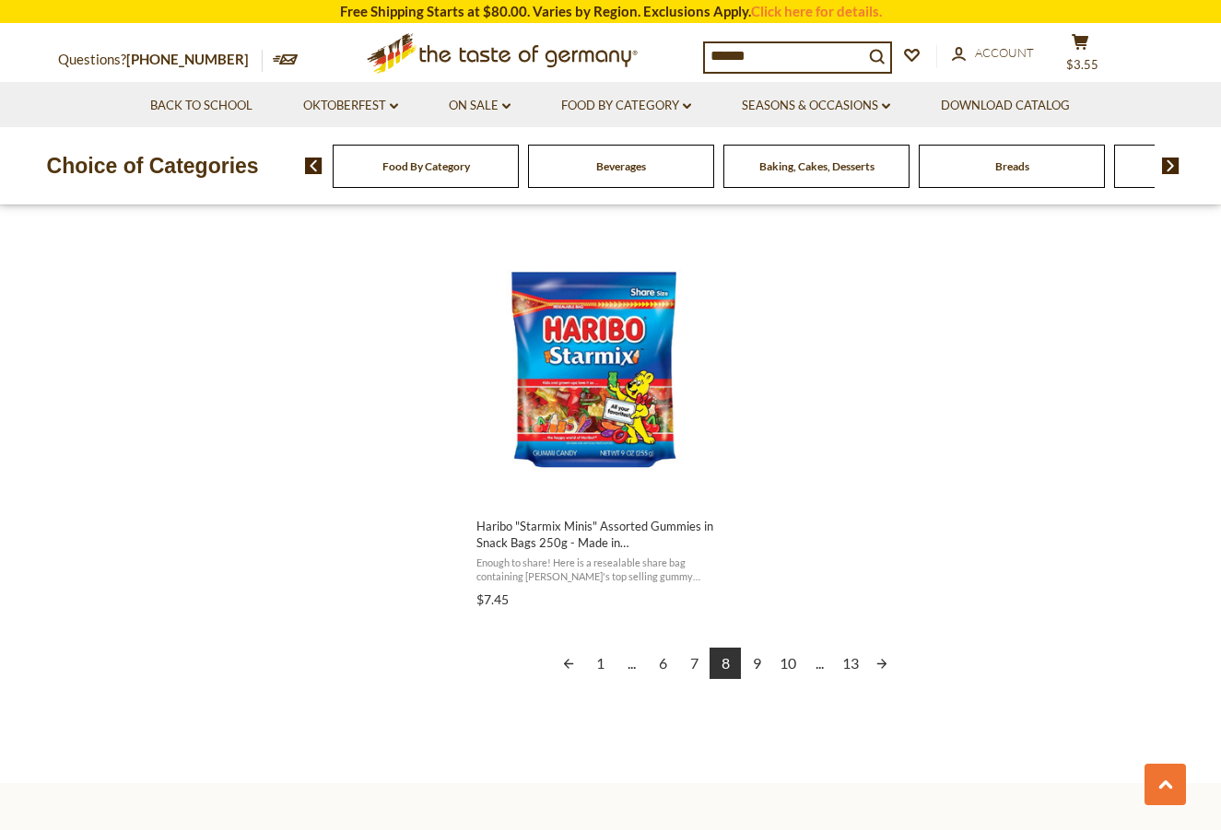
click at [887, 660] on link "Next page" at bounding box center [881, 663] width 31 height 31
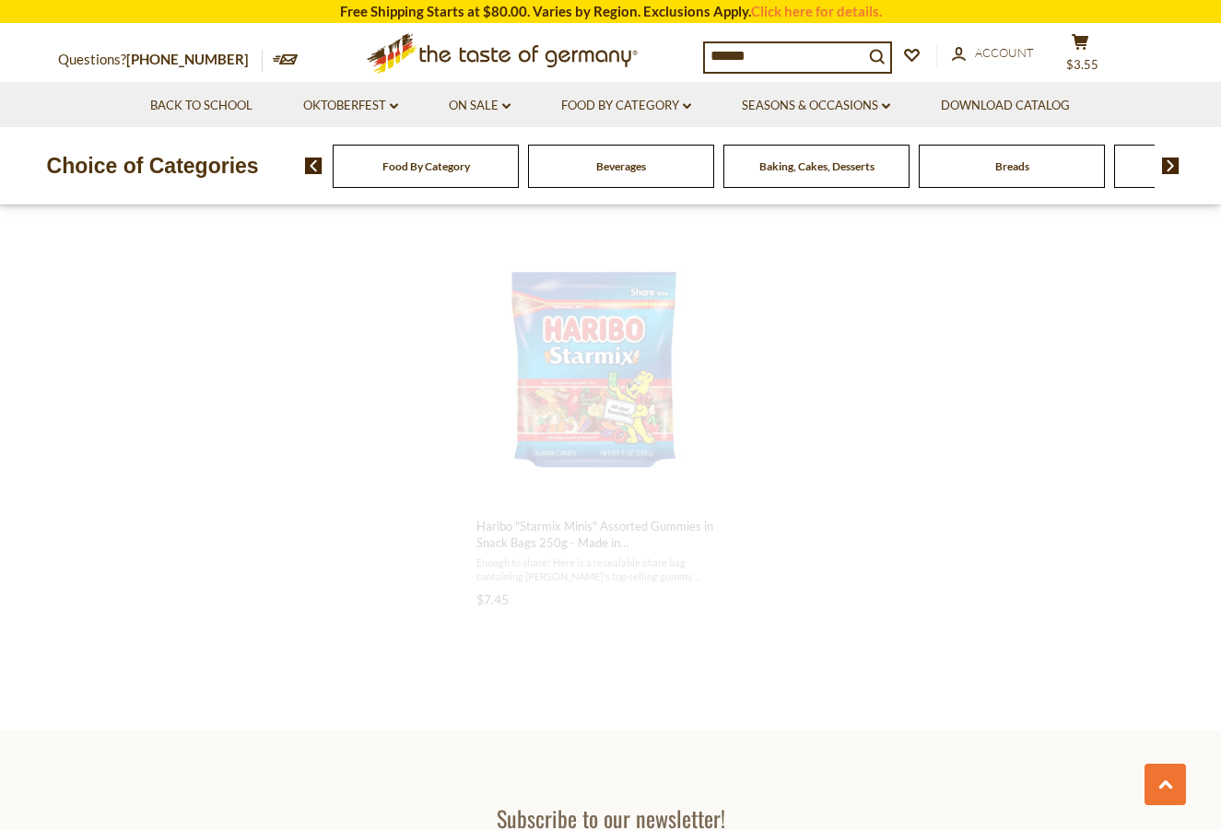
scroll to position [2546, 0]
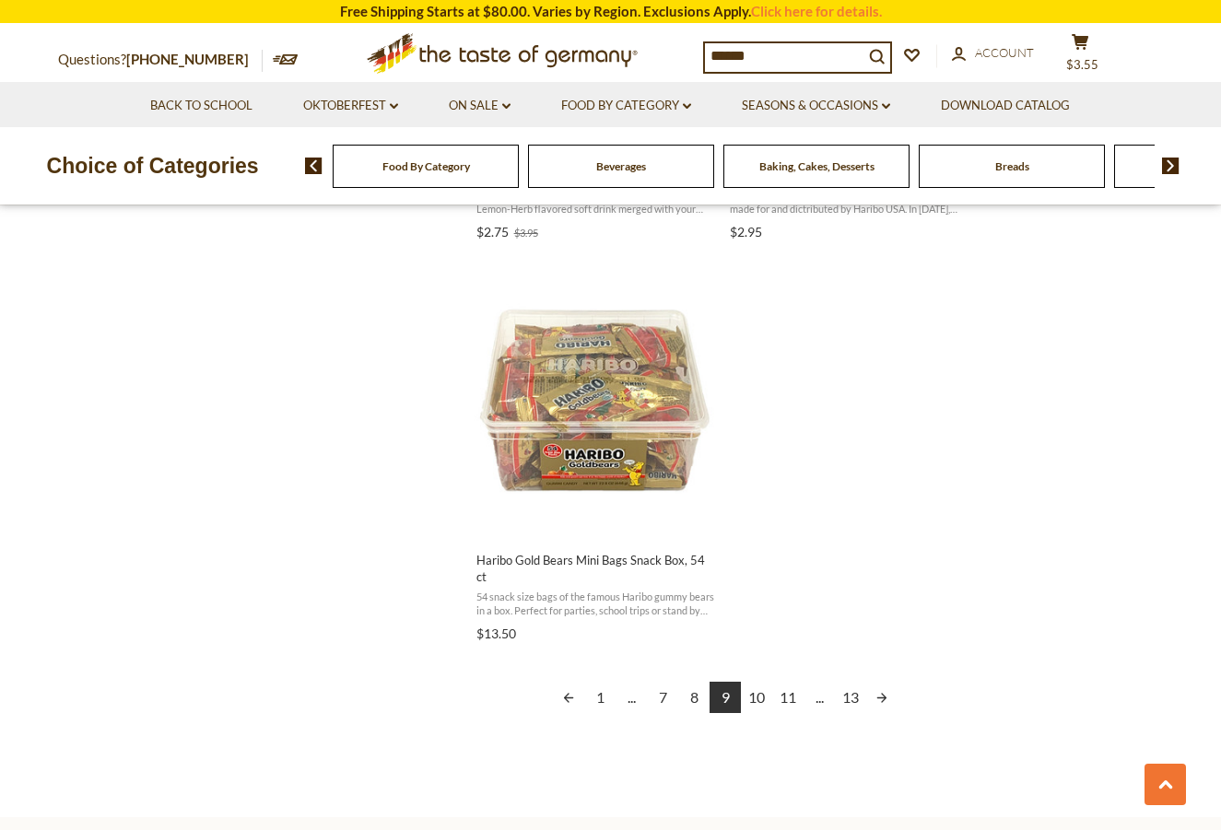
scroll to position [3132, 0]
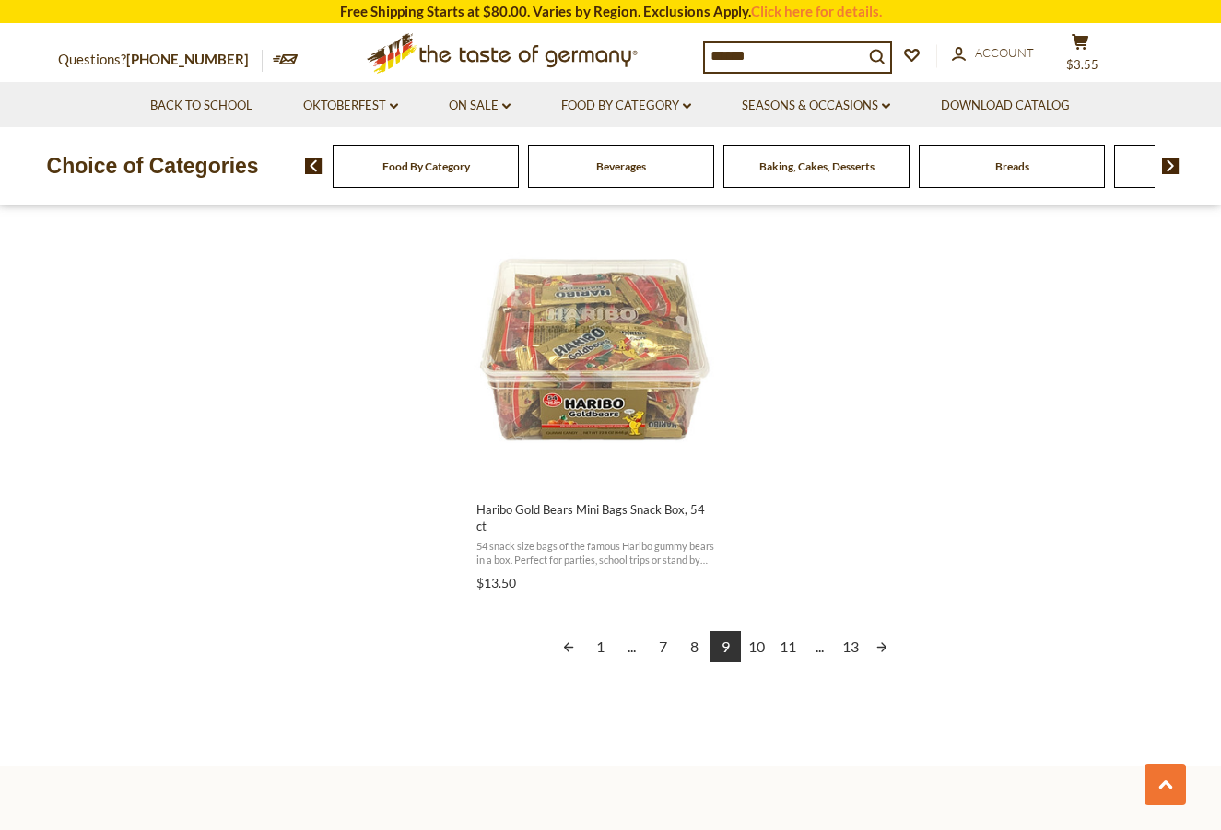
click at [884, 631] on link "Next page" at bounding box center [881, 646] width 31 height 31
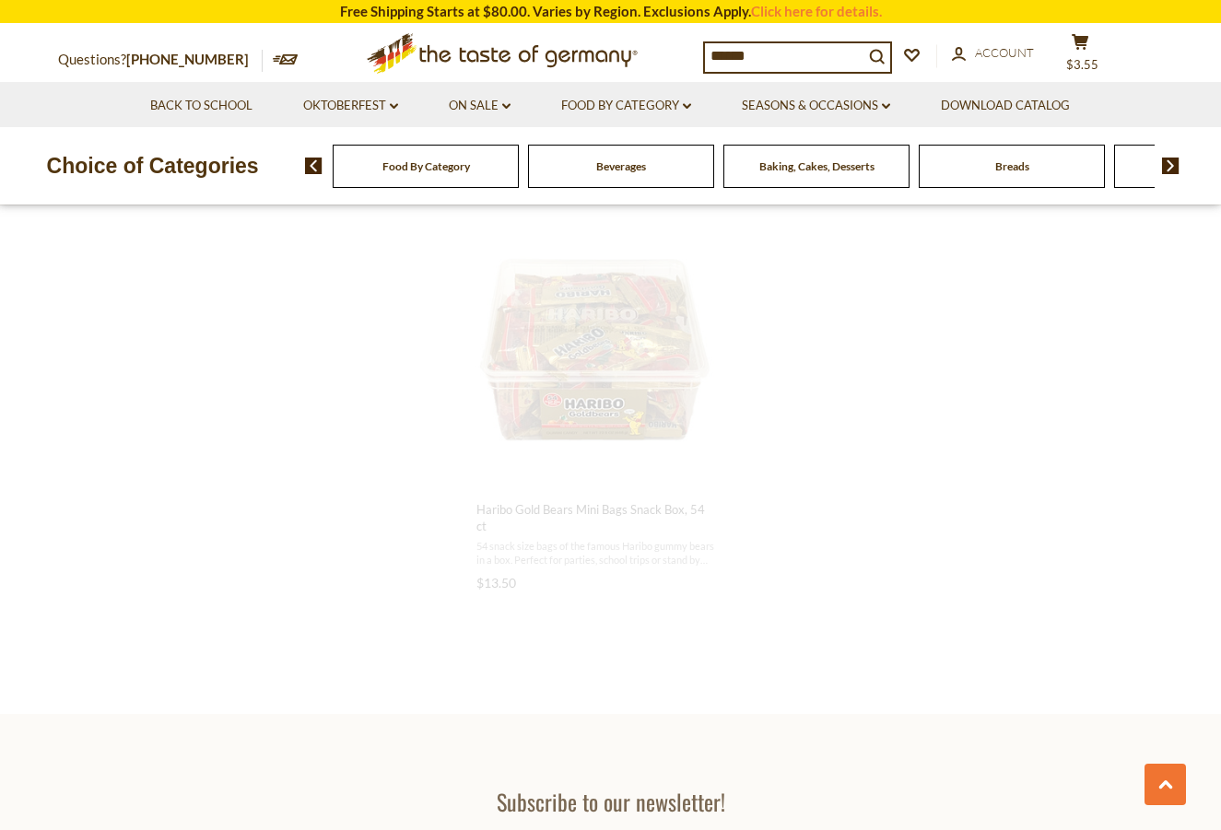
scroll to position [2467, 0]
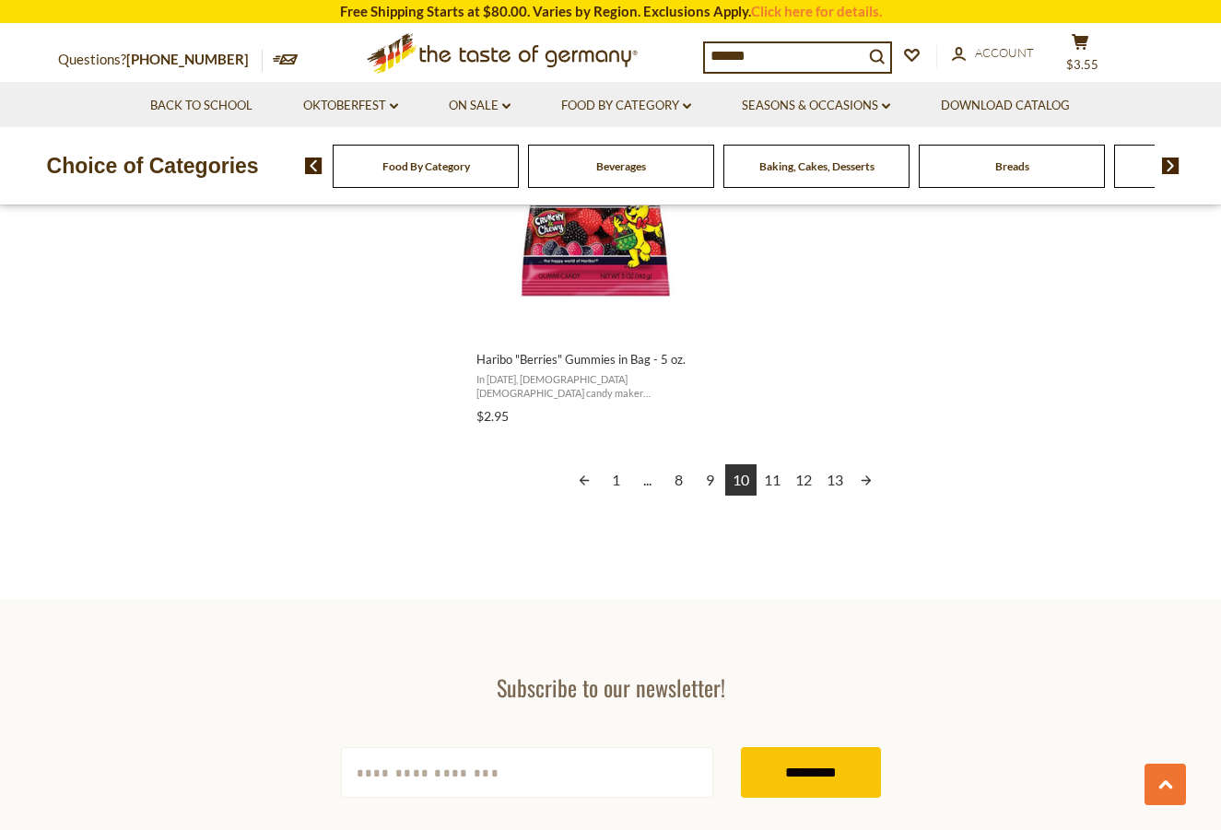
scroll to position [3317, 0]
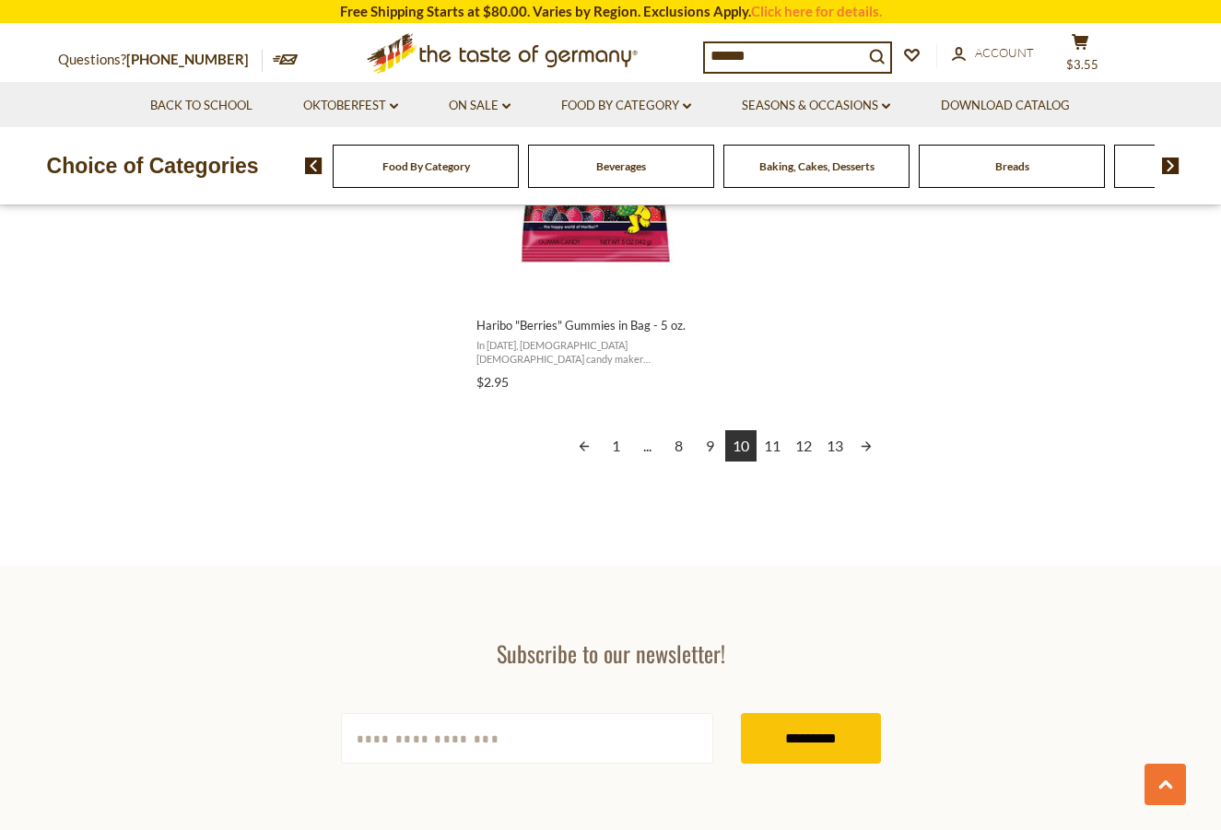
click at [867, 445] on link "Next page" at bounding box center [865, 445] width 31 height 31
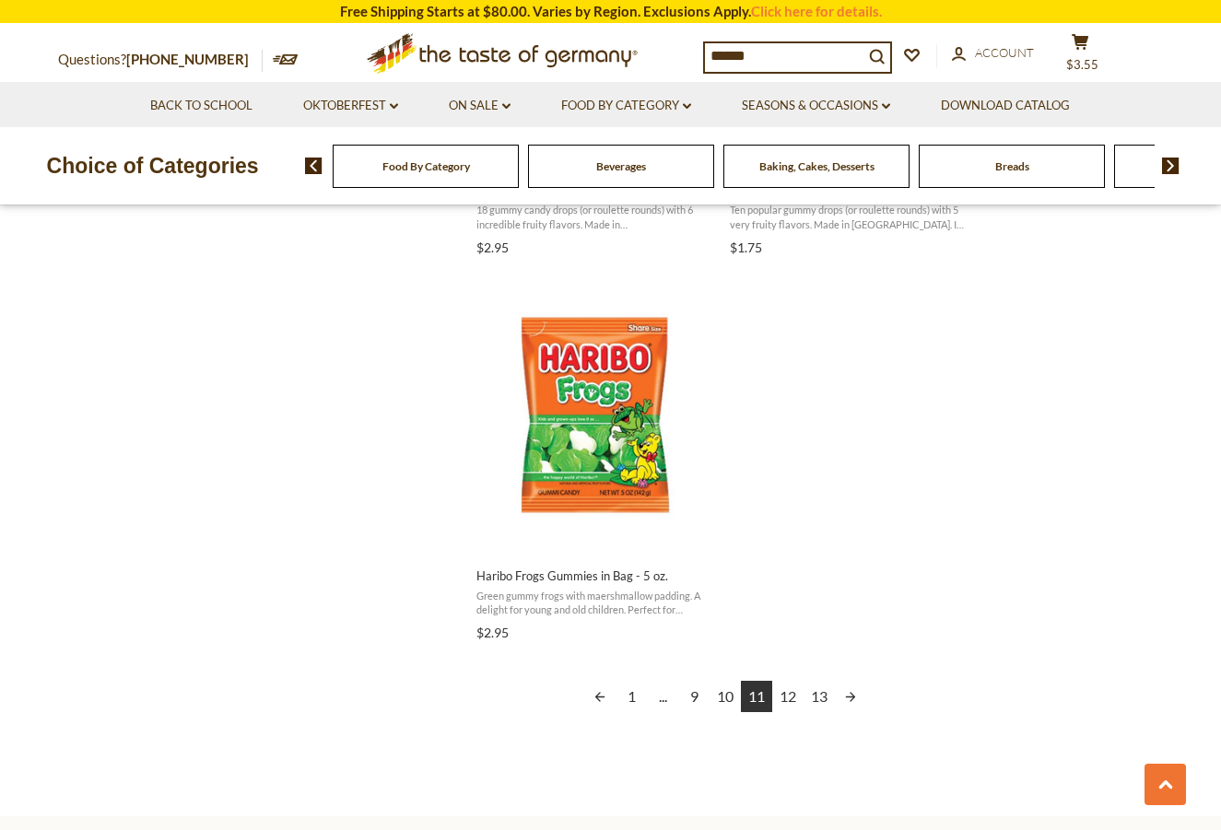
scroll to position [3225, 0]
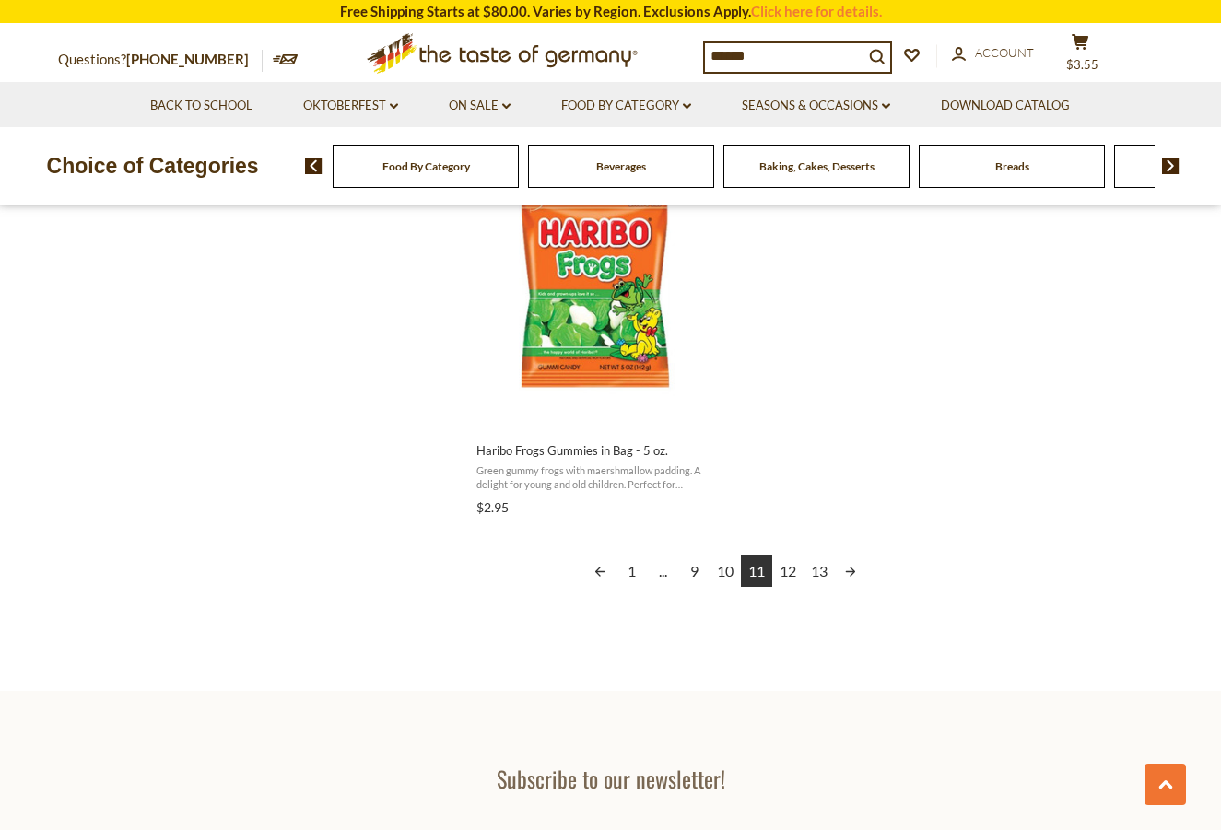
click at [849, 571] on link "Next page" at bounding box center [850, 571] width 31 height 31
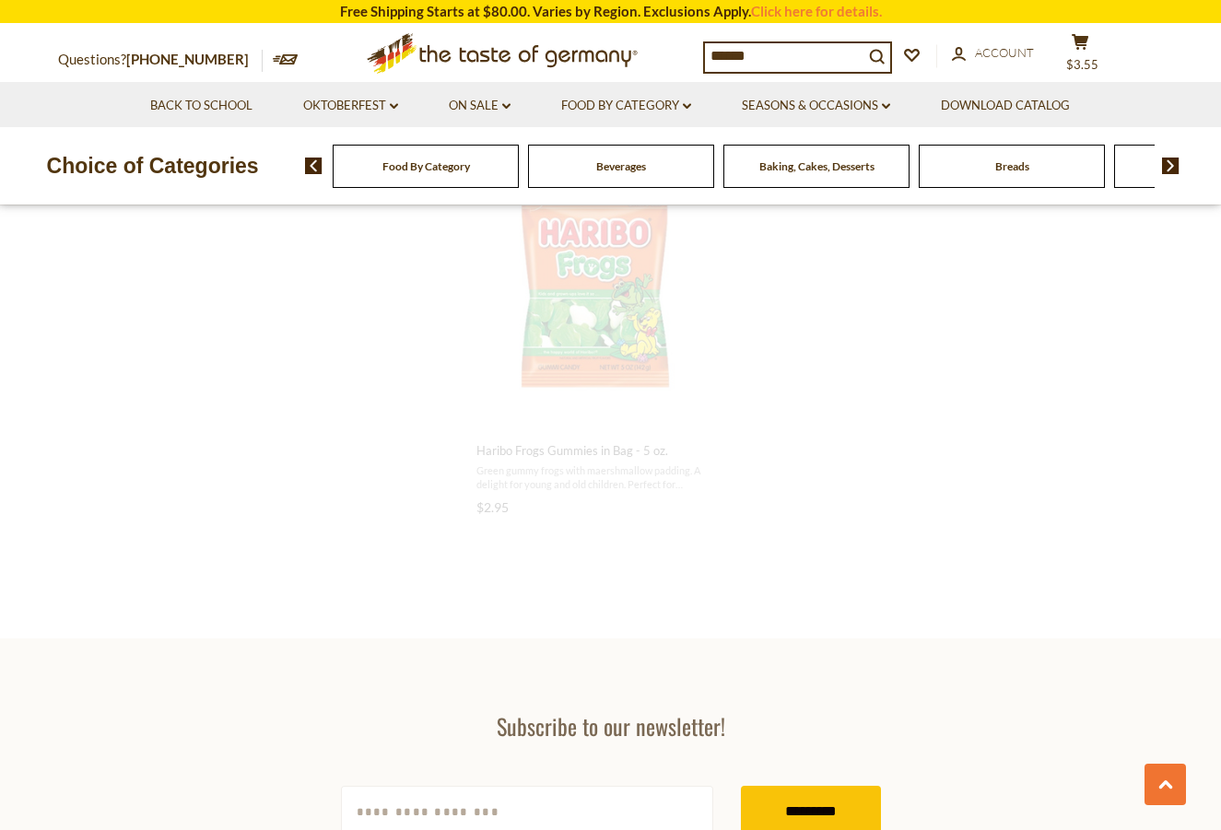
scroll to position [2581, 0]
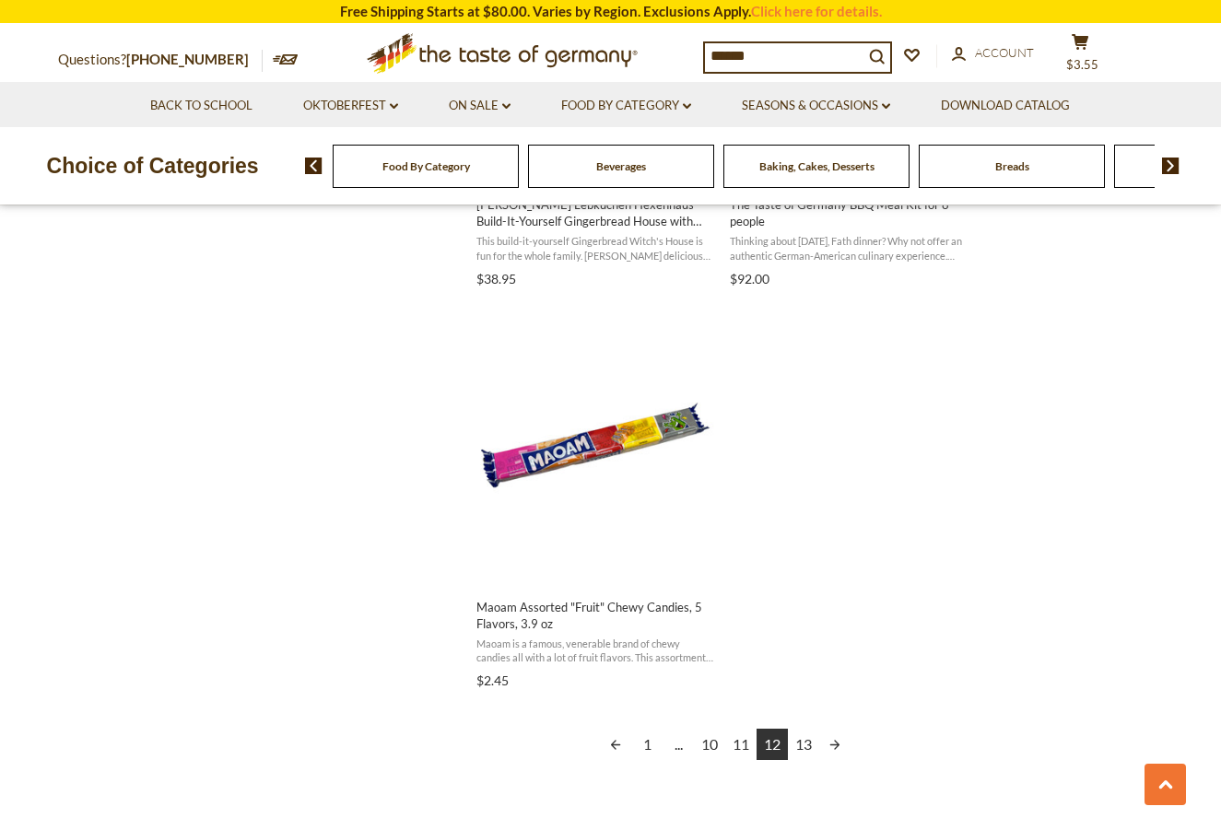
scroll to position [3132, 0]
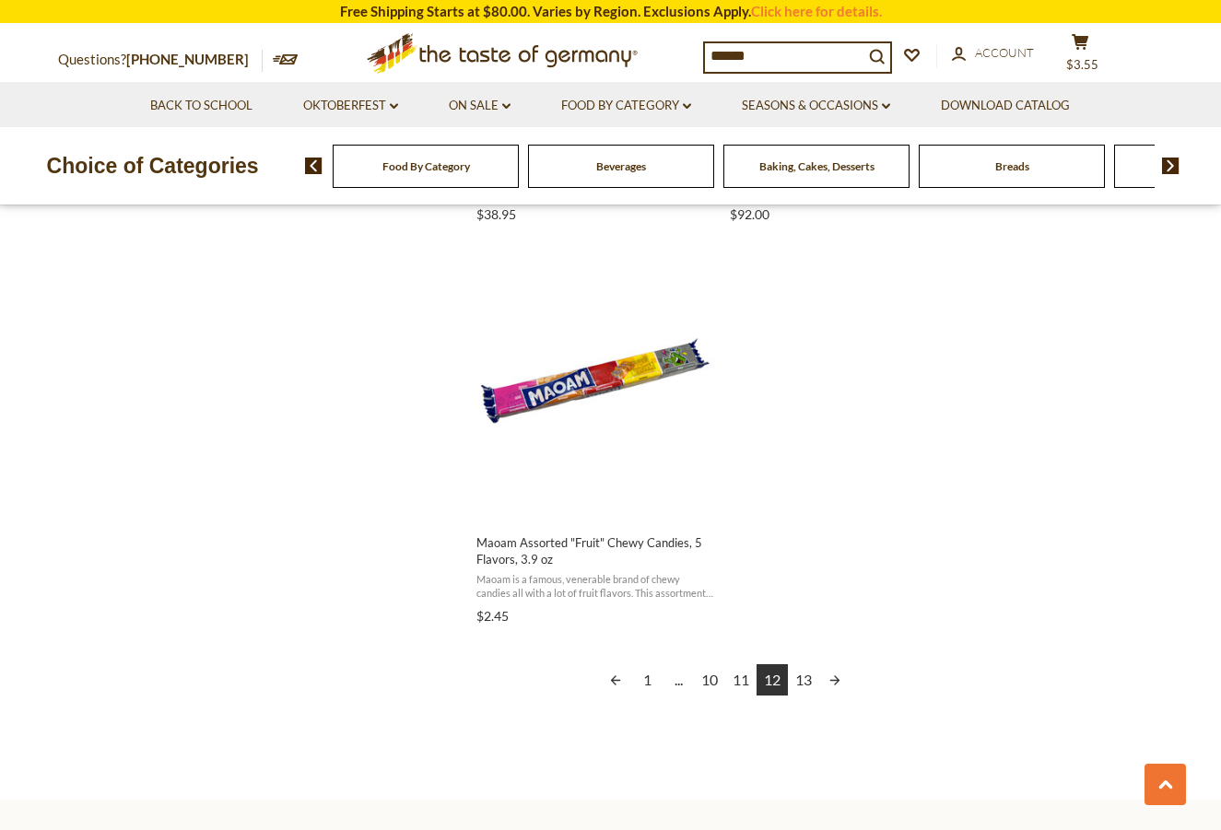
click at [837, 682] on link "Next page" at bounding box center [834, 679] width 31 height 31
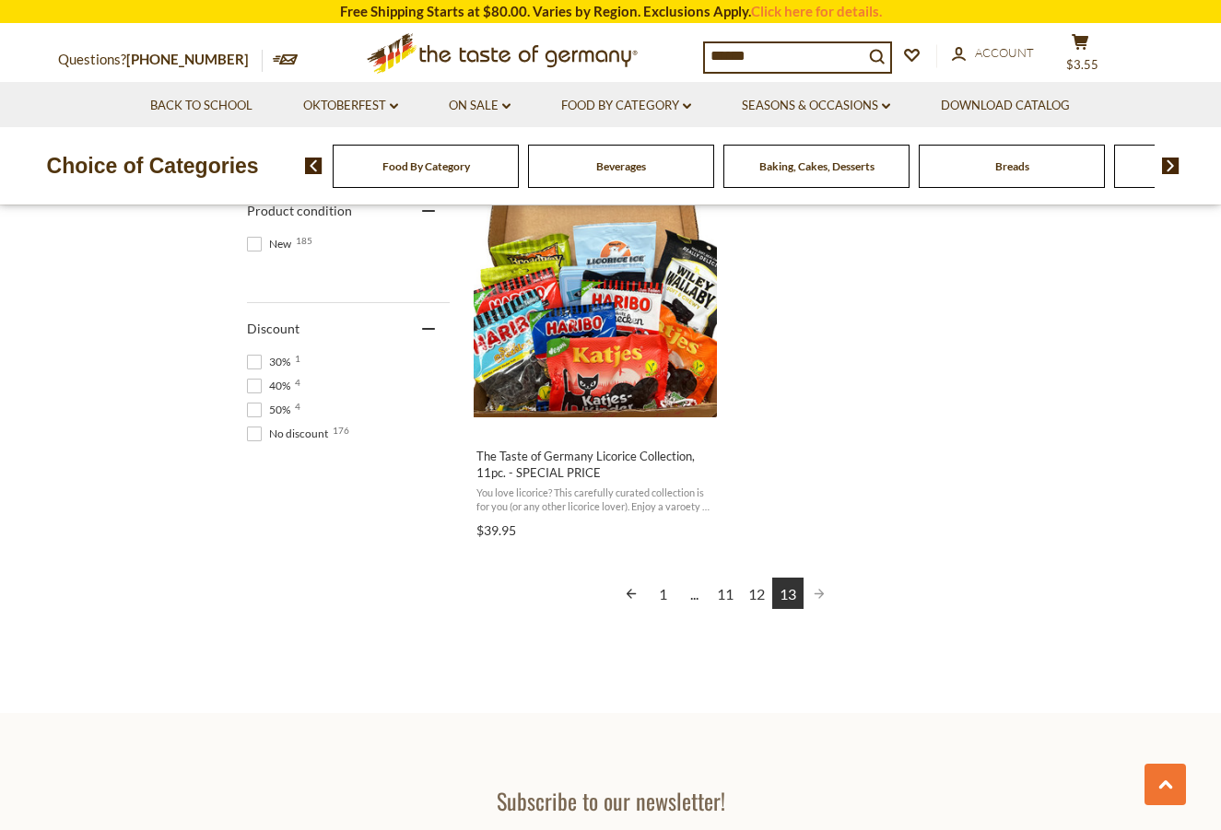
scroll to position [1382, 0]
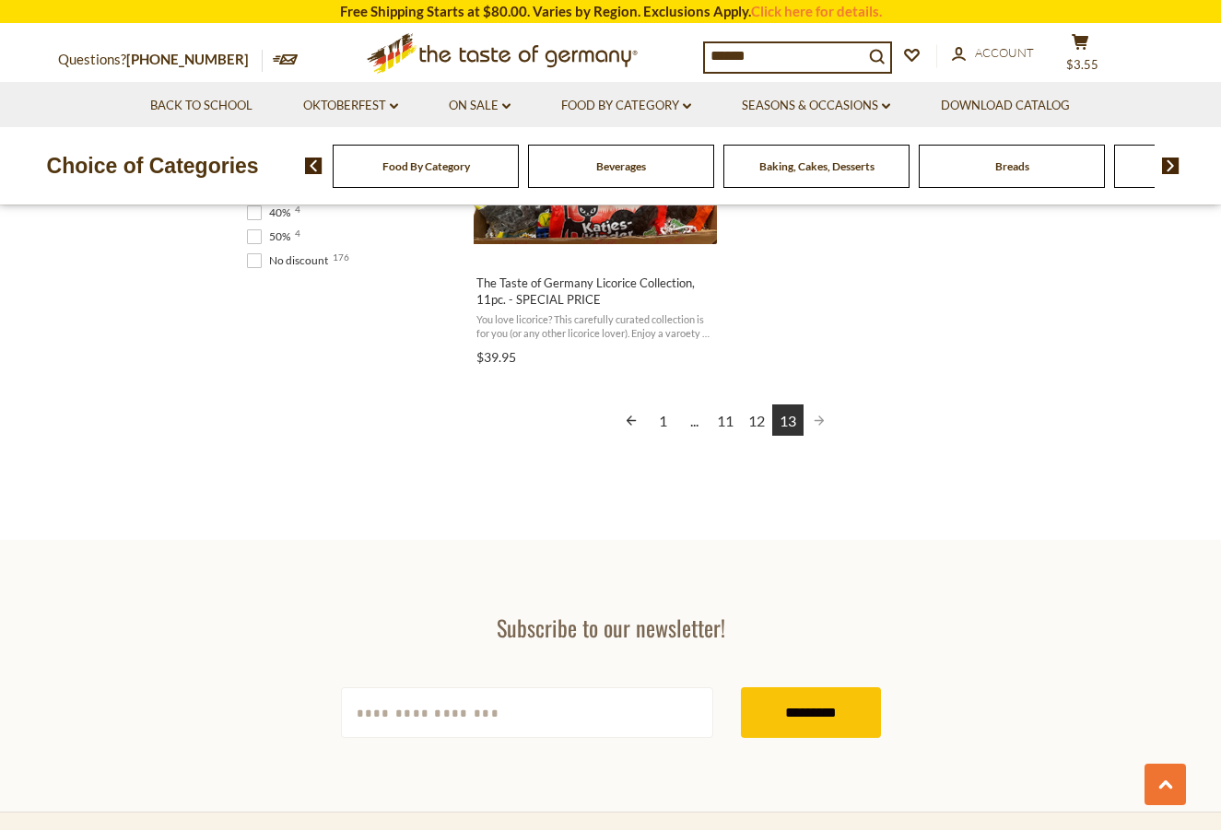
click at [816, 421] on span "Pagination" at bounding box center [818, 419] width 31 height 31
click at [661, 419] on link "1" at bounding box center [662, 419] width 31 height 31
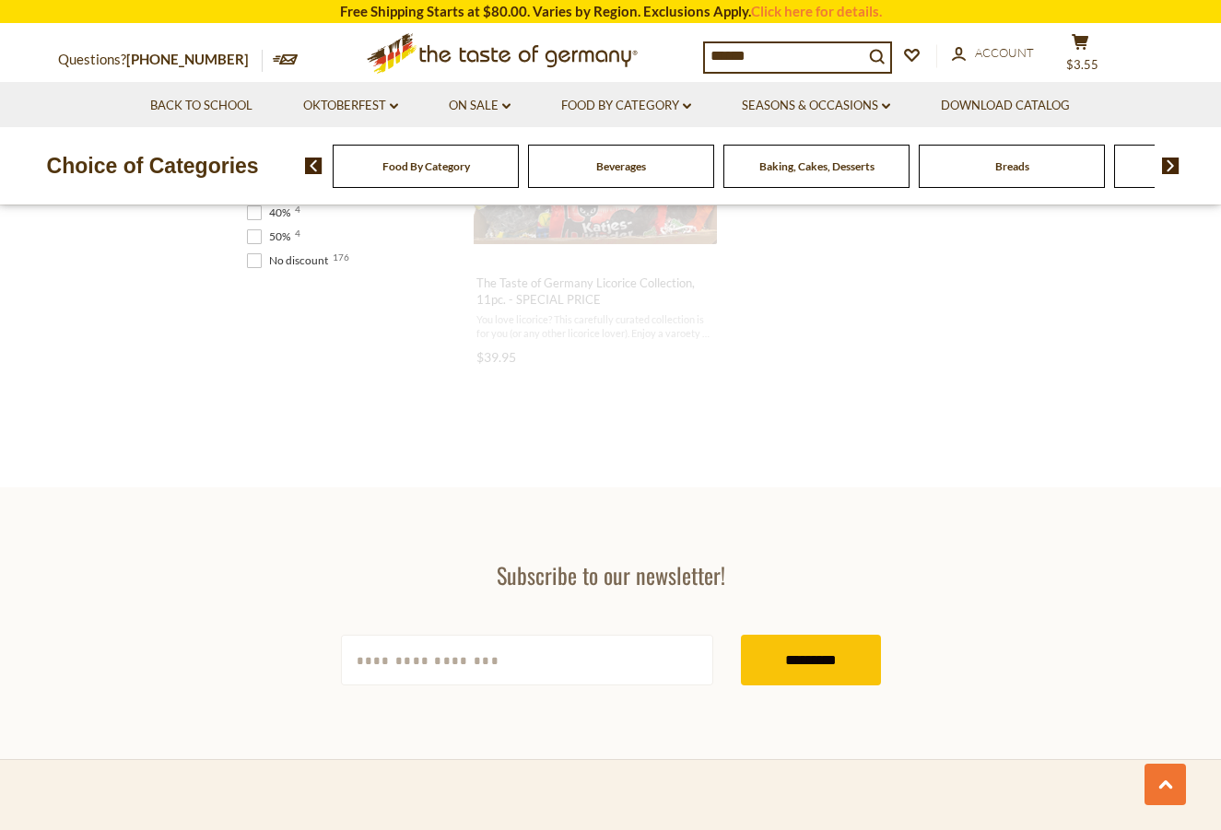
scroll to position [1183, 0]
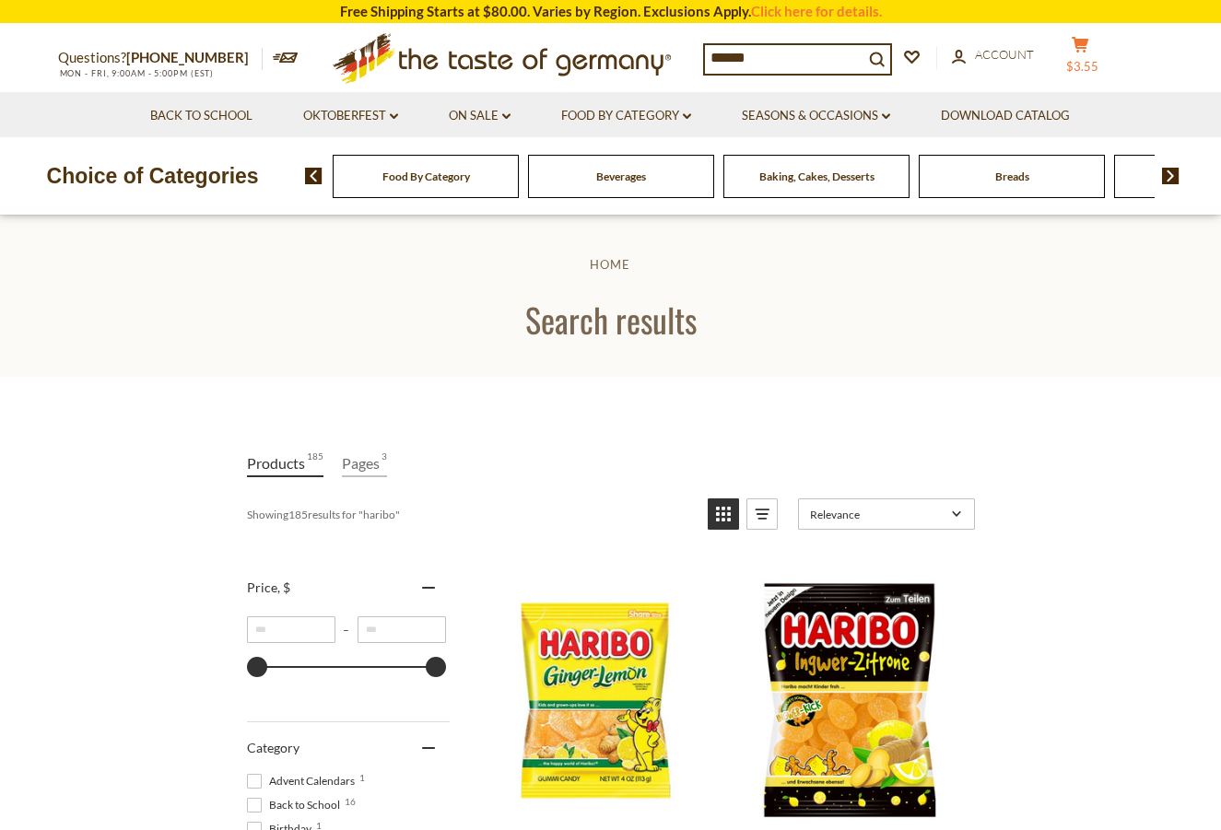
click at [1101, 48] on button "cart $3.55" at bounding box center [1080, 59] width 55 height 46
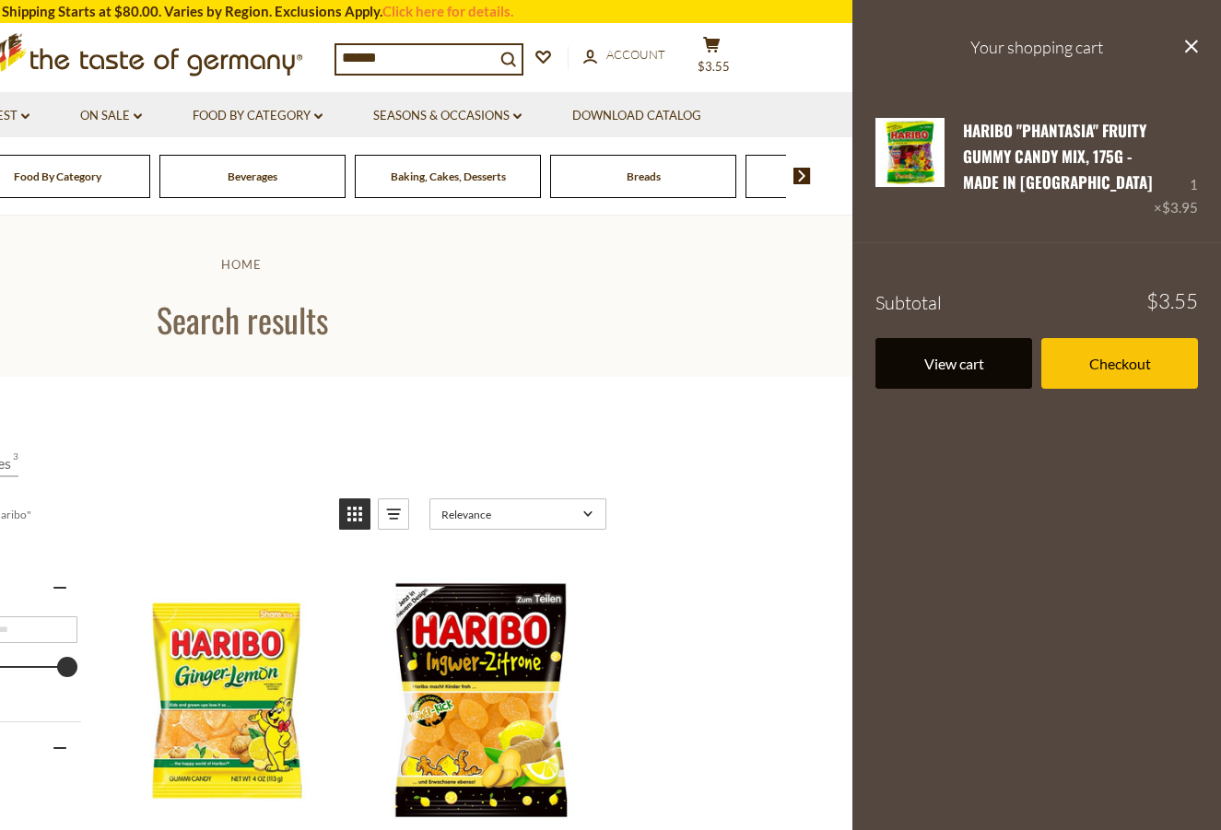
click at [938, 367] on link "View cart" at bounding box center [953, 363] width 157 height 51
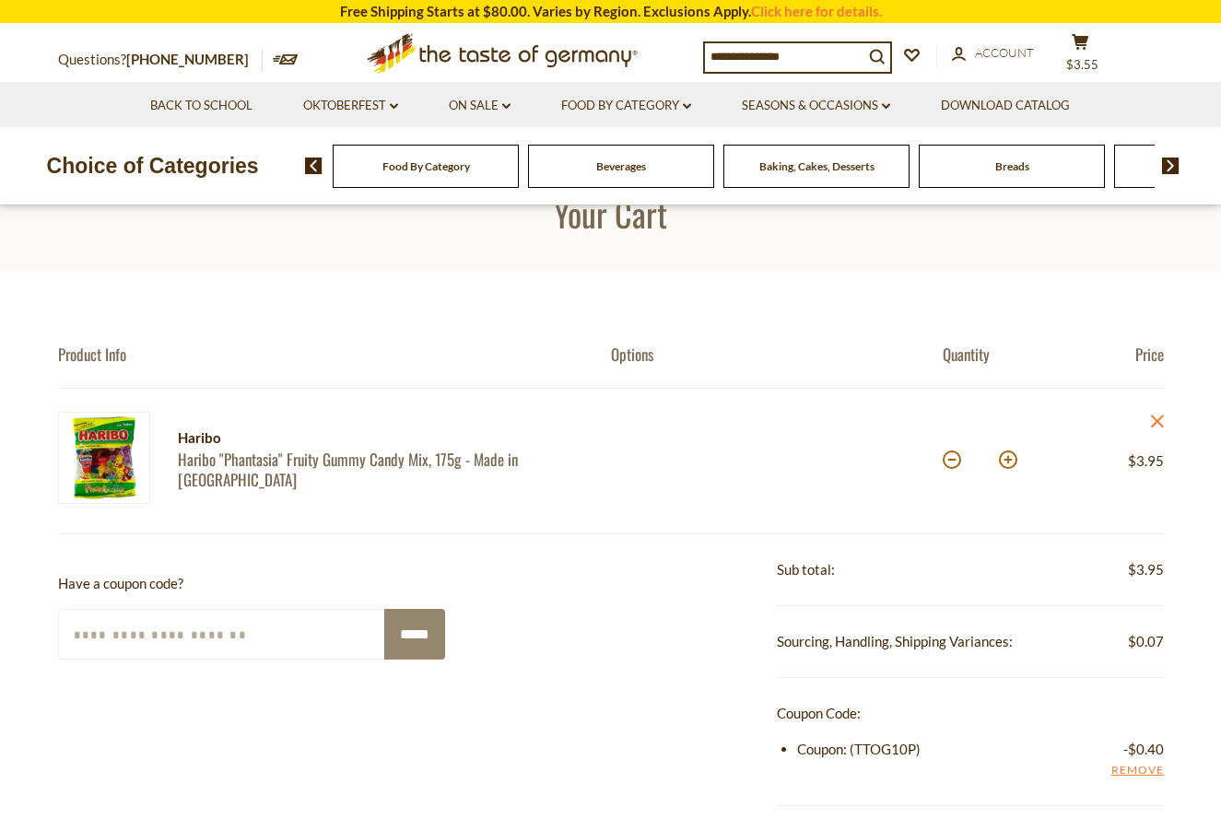
scroll to position [184, 0]
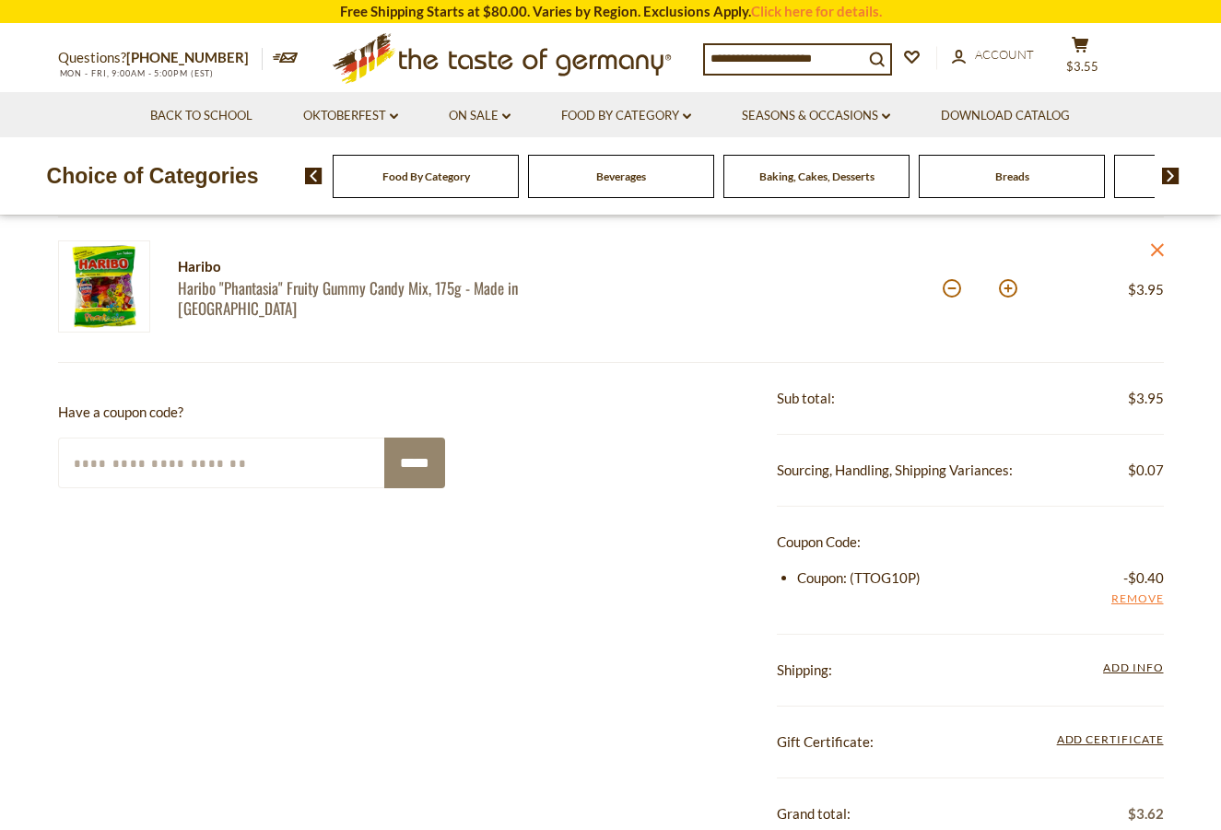
scroll to position [369, 0]
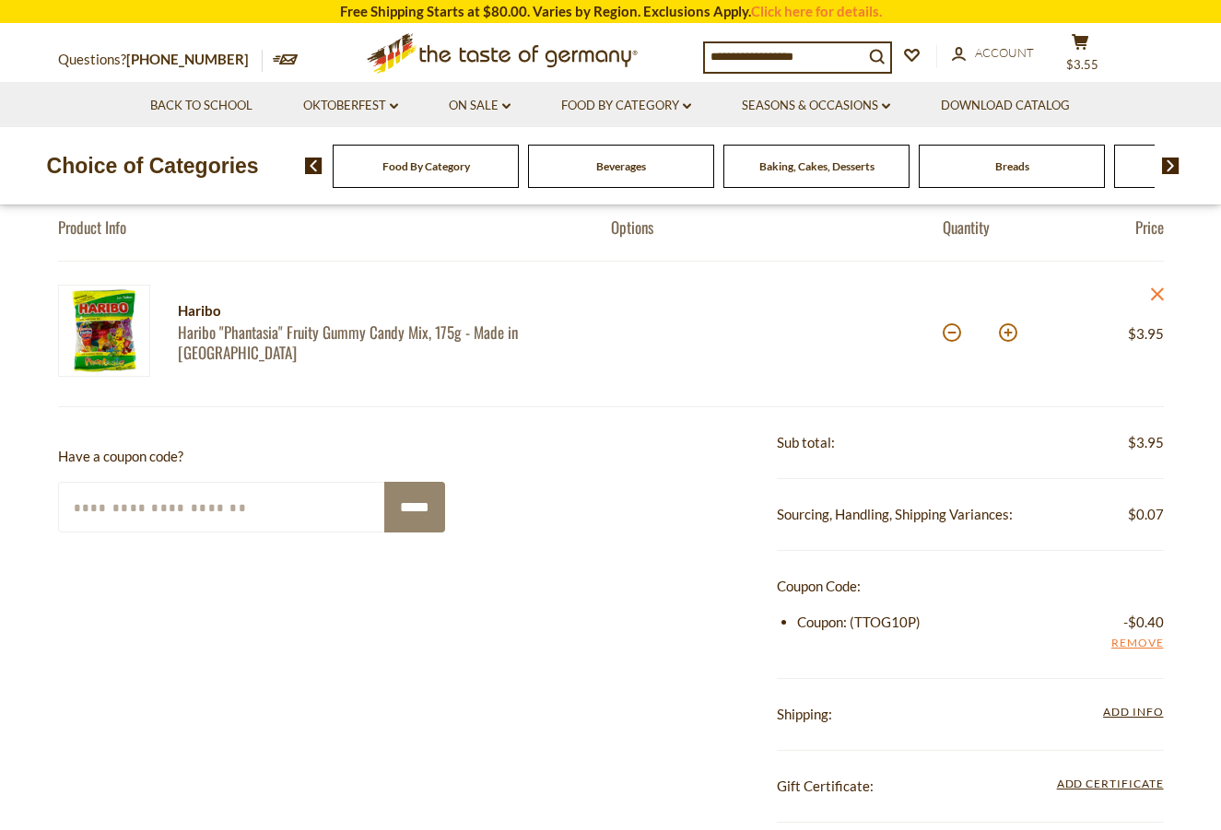
scroll to position [184, 0]
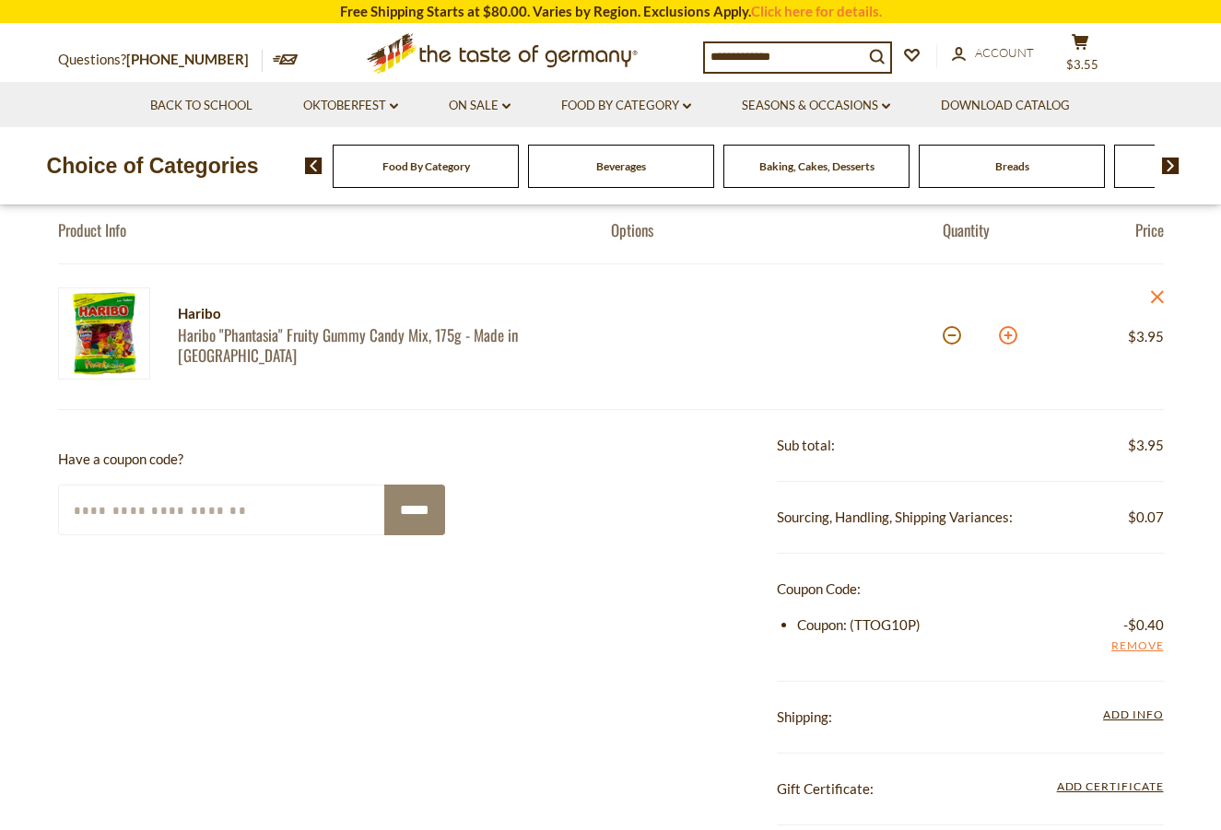
click at [1006, 334] on button at bounding box center [1008, 335] width 18 height 18
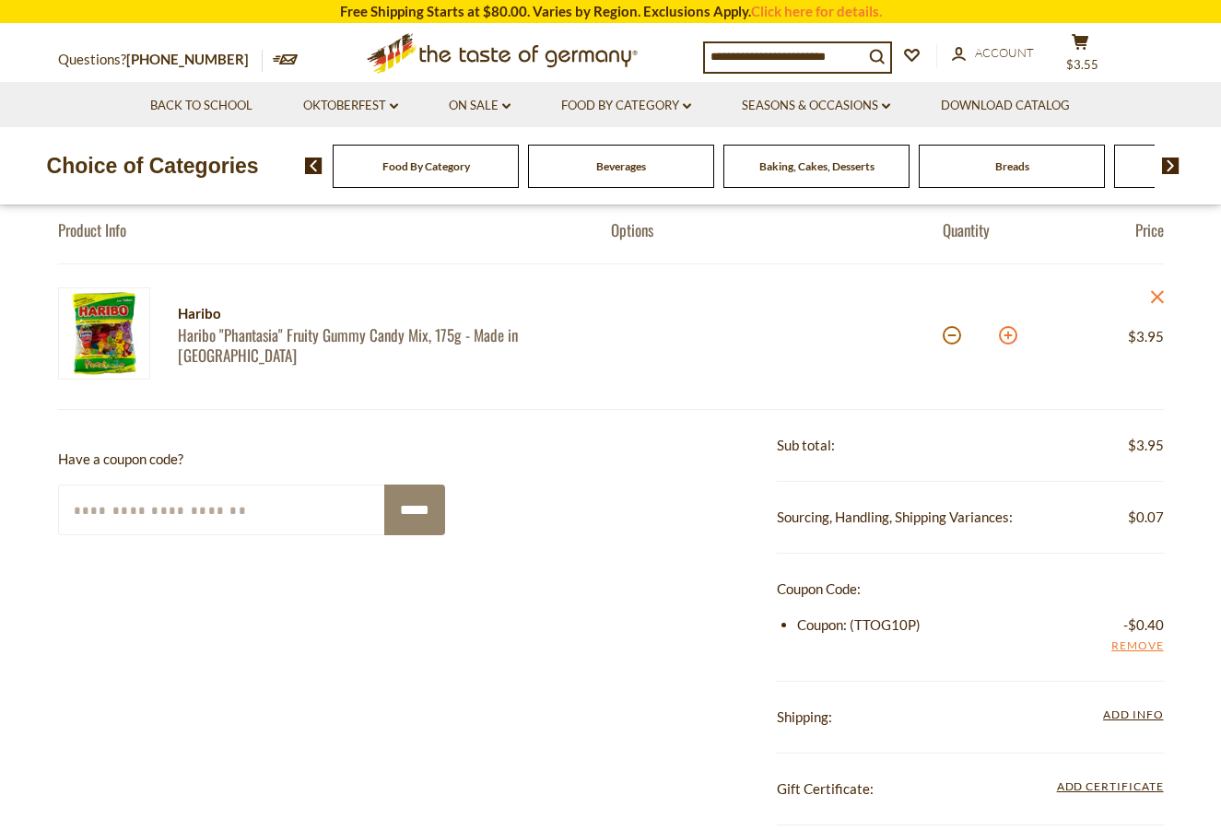
click at [1006, 334] on button at bounding box center [1008, 335] width 18 height 18
type input "**"
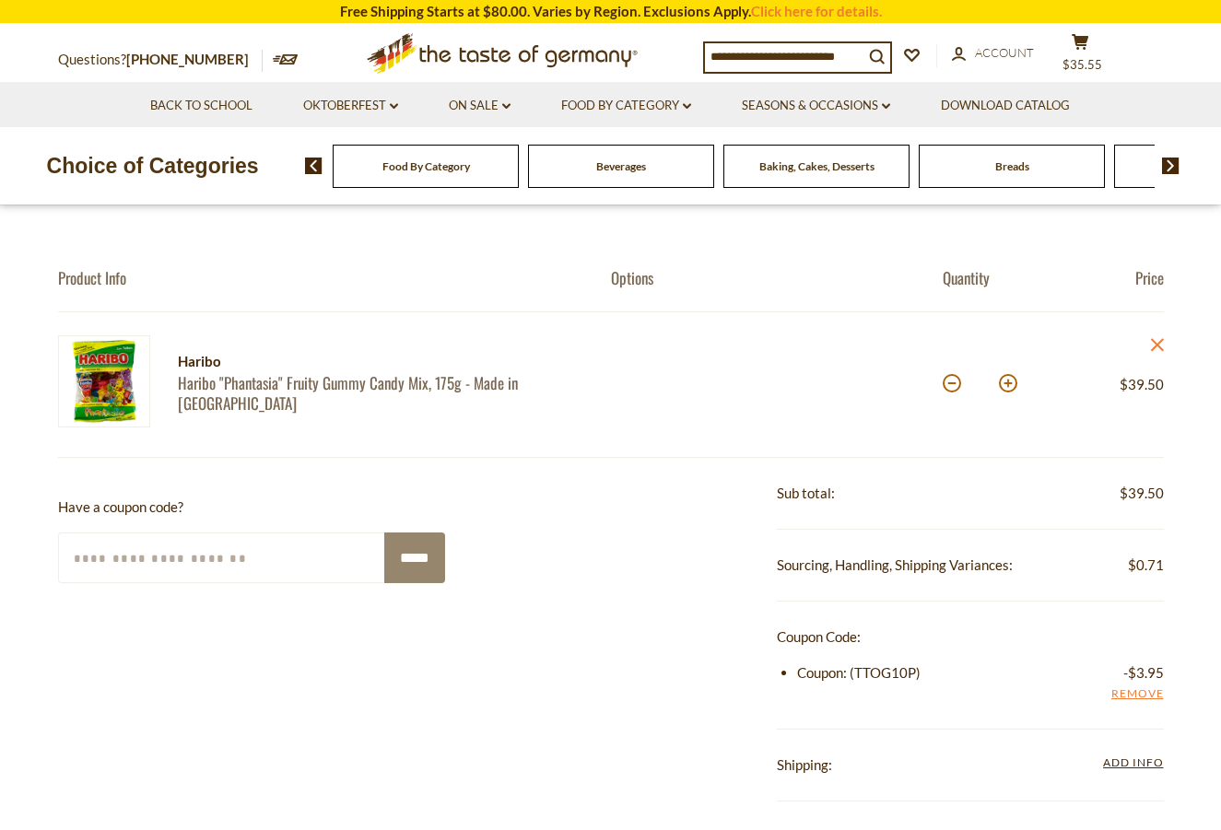
scroll to position [92, 0]
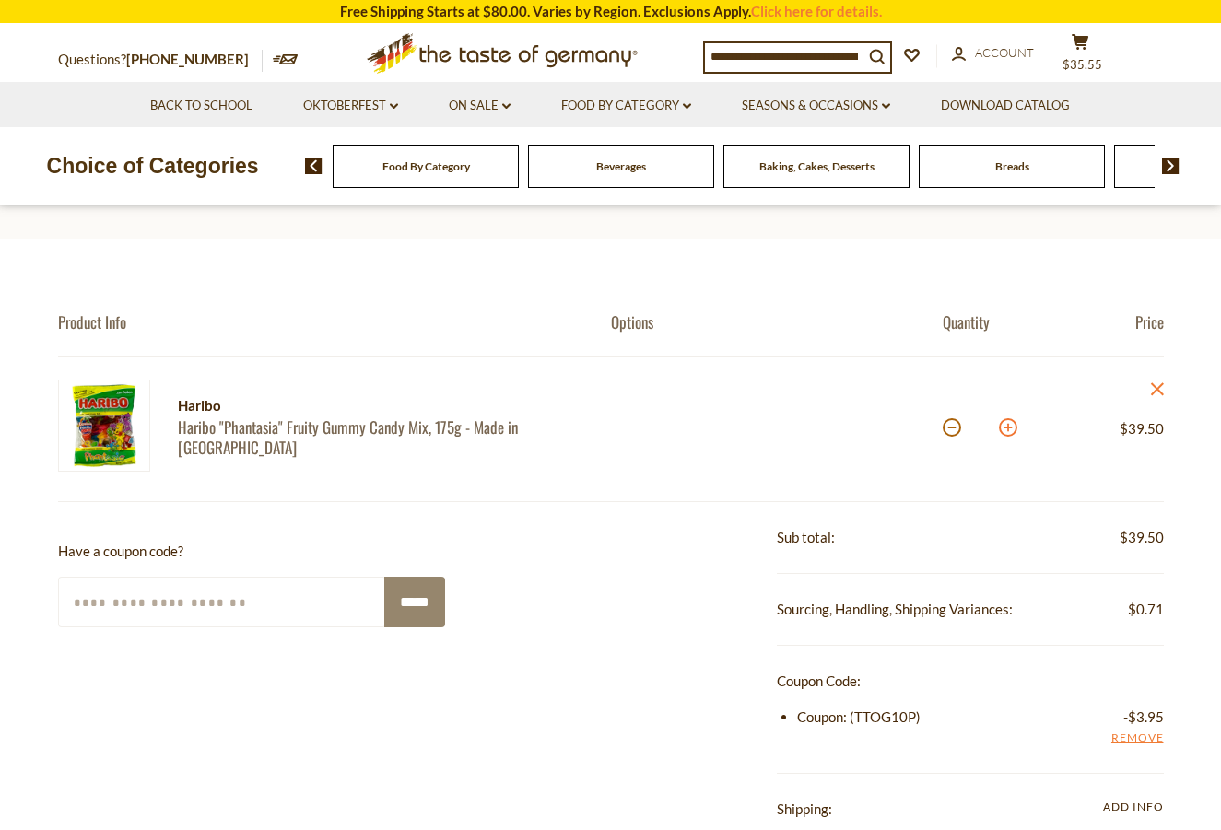
click at [1010, 429] on button at bounding box center [1008, 427] width 18 height 18
type input "**"
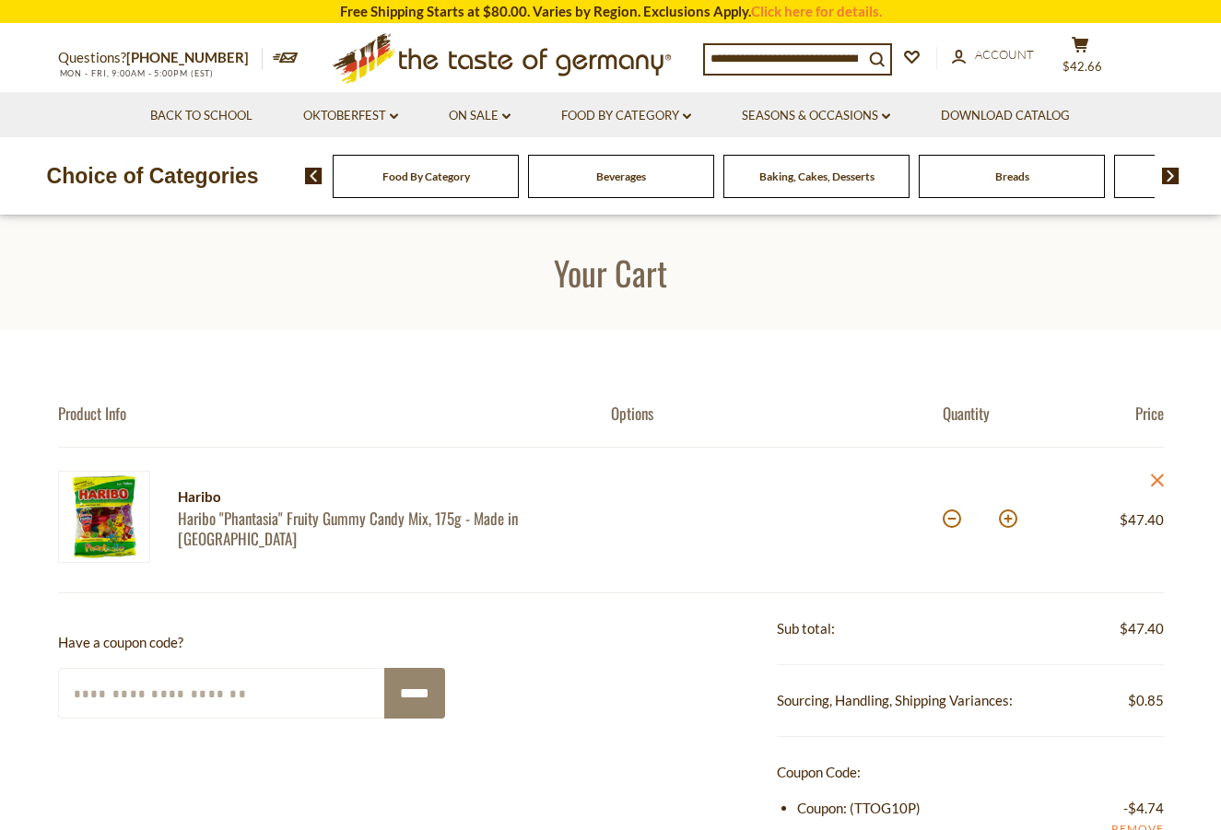
scroll to position [0, 0]
click at [291, 529] on link "Haribo "Phantasia" Fruity Gummy Candy Mix, 175g - Made in [GEOGRAPHIC_DATA]" at bounding box center [378, 529] width 401 height 40
